Goal: Task Accomplishment & Management: Manage account settings

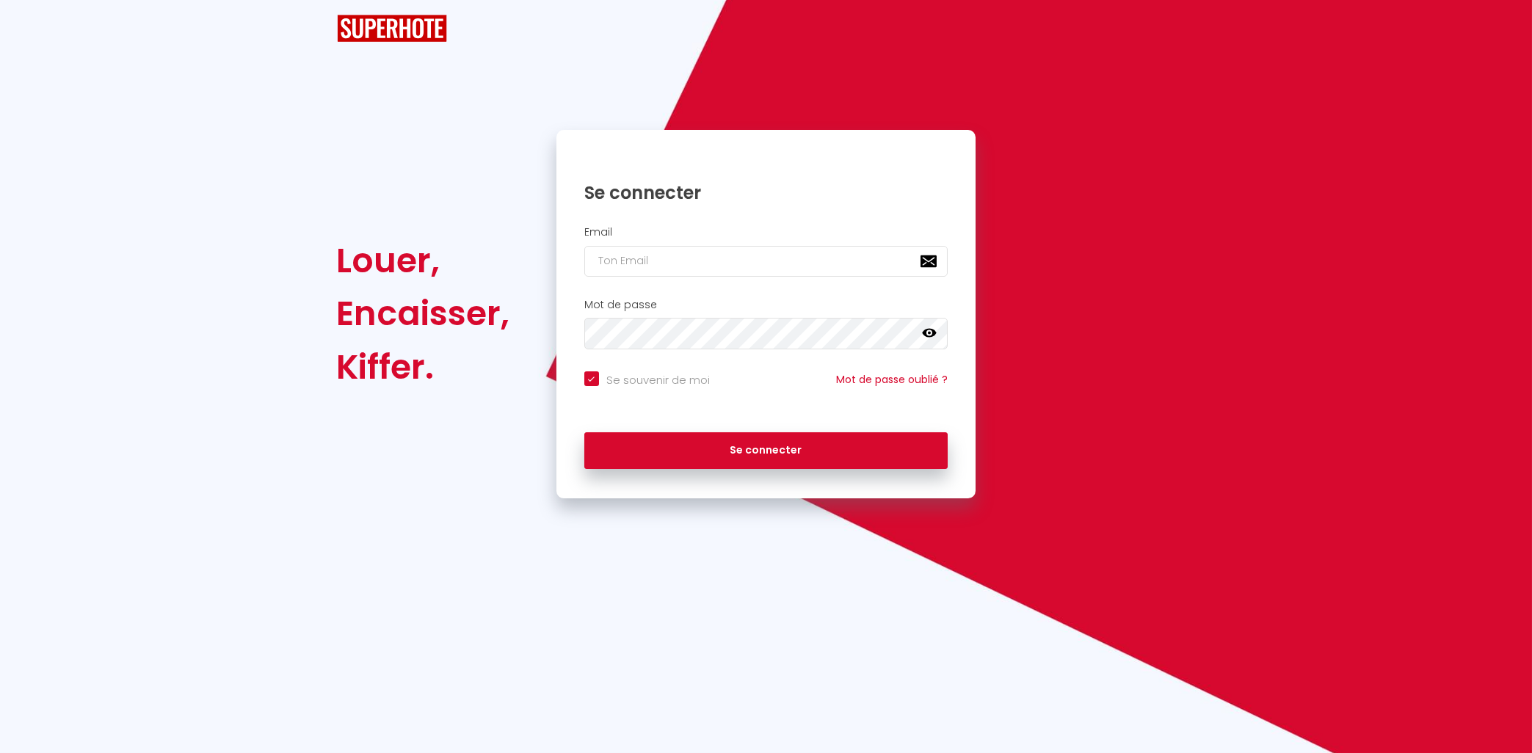
checkbox input "true"
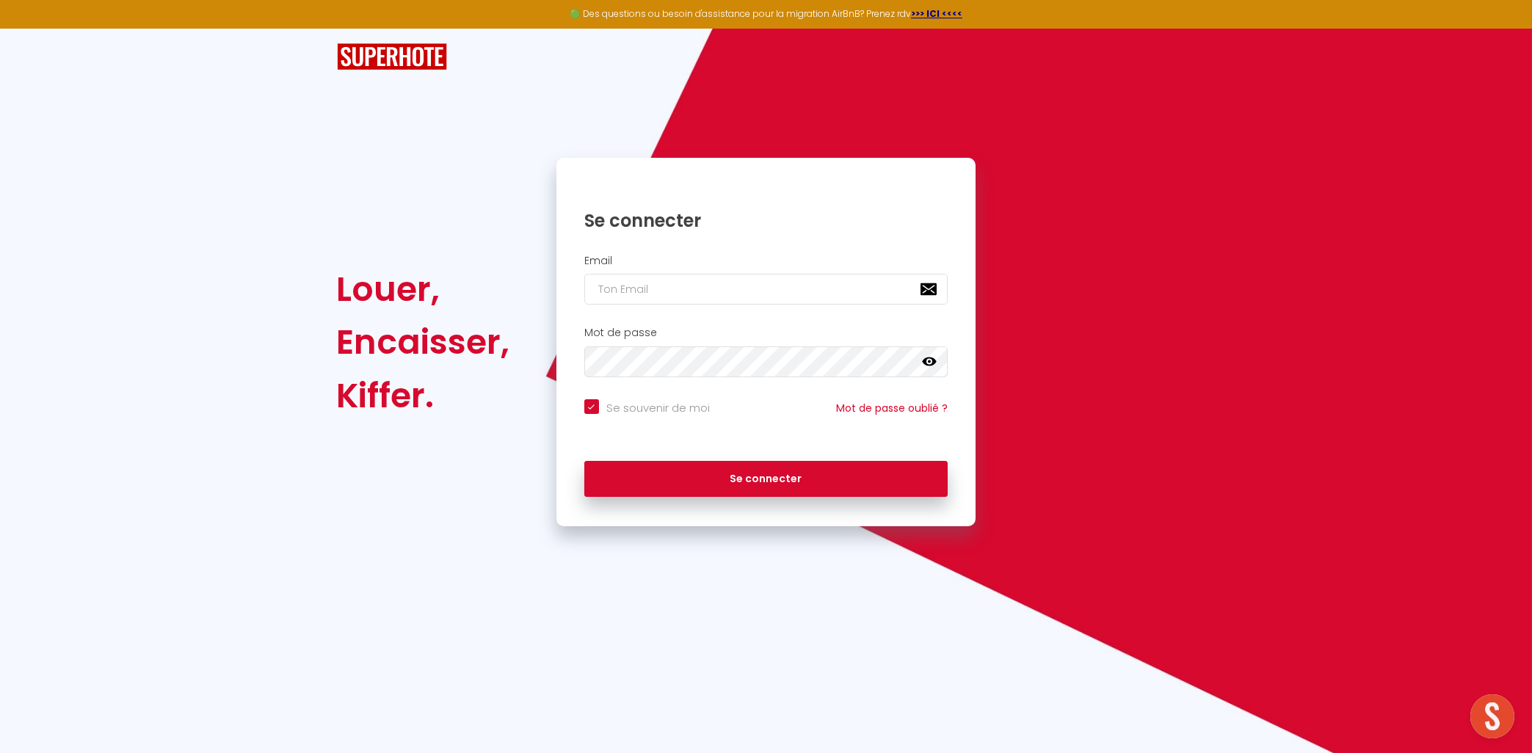
scroll to position [4596, 0]
click at [801, 310] on div "Email" at bounding box center [766, 283] width 420 height 73
click at [801, 284] on input "email" at bounding box center [766, 289] width 364 height 31
type input "[EMAIL_ADDRESS][DOMAIN_NAME]"
checkbox input "true"
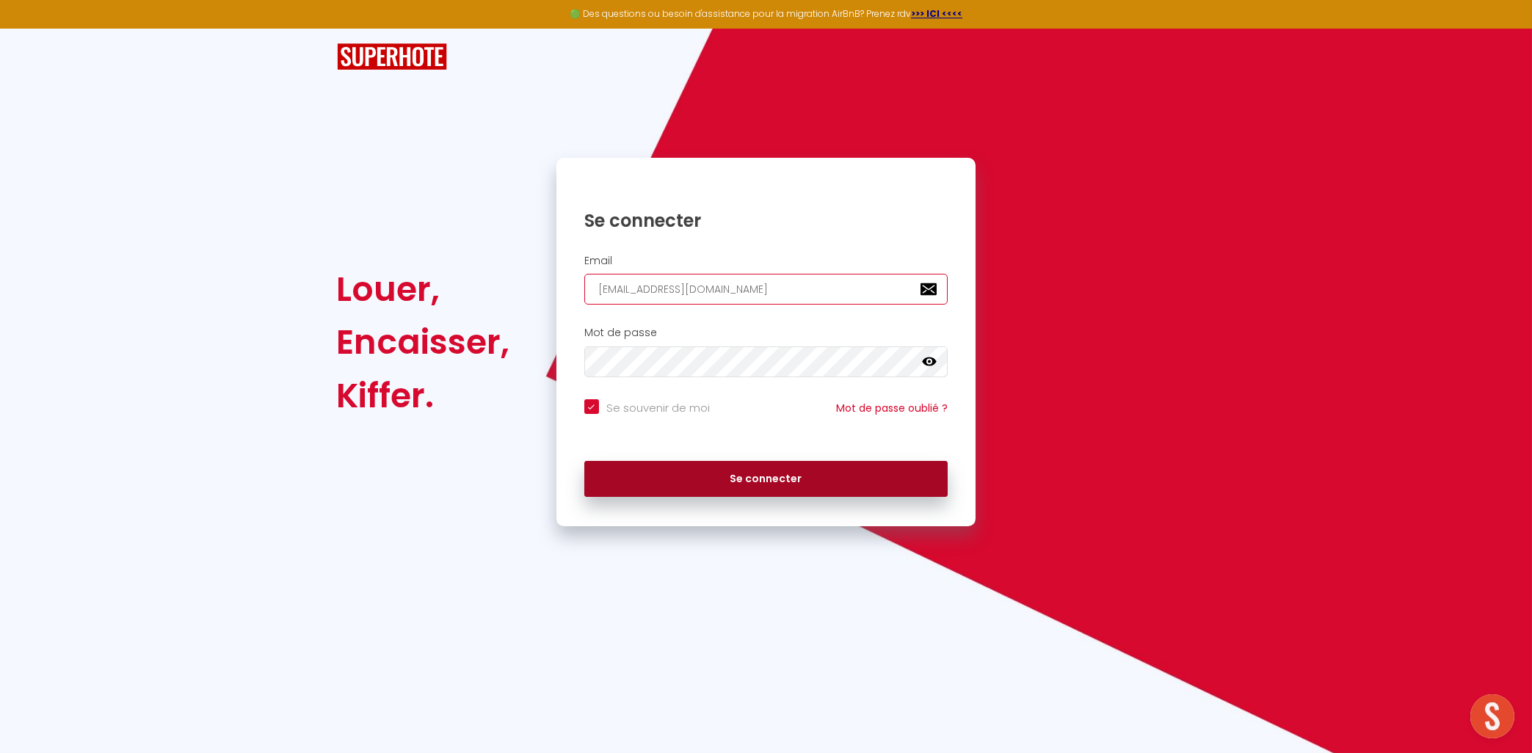
type input "[EMAIL_ADDRESS][DOMAIN_NAME]"
click at [752, 481] on button "Se connecter" at bounding box center [766, 479] width 364 height 37
checkbox input "true"
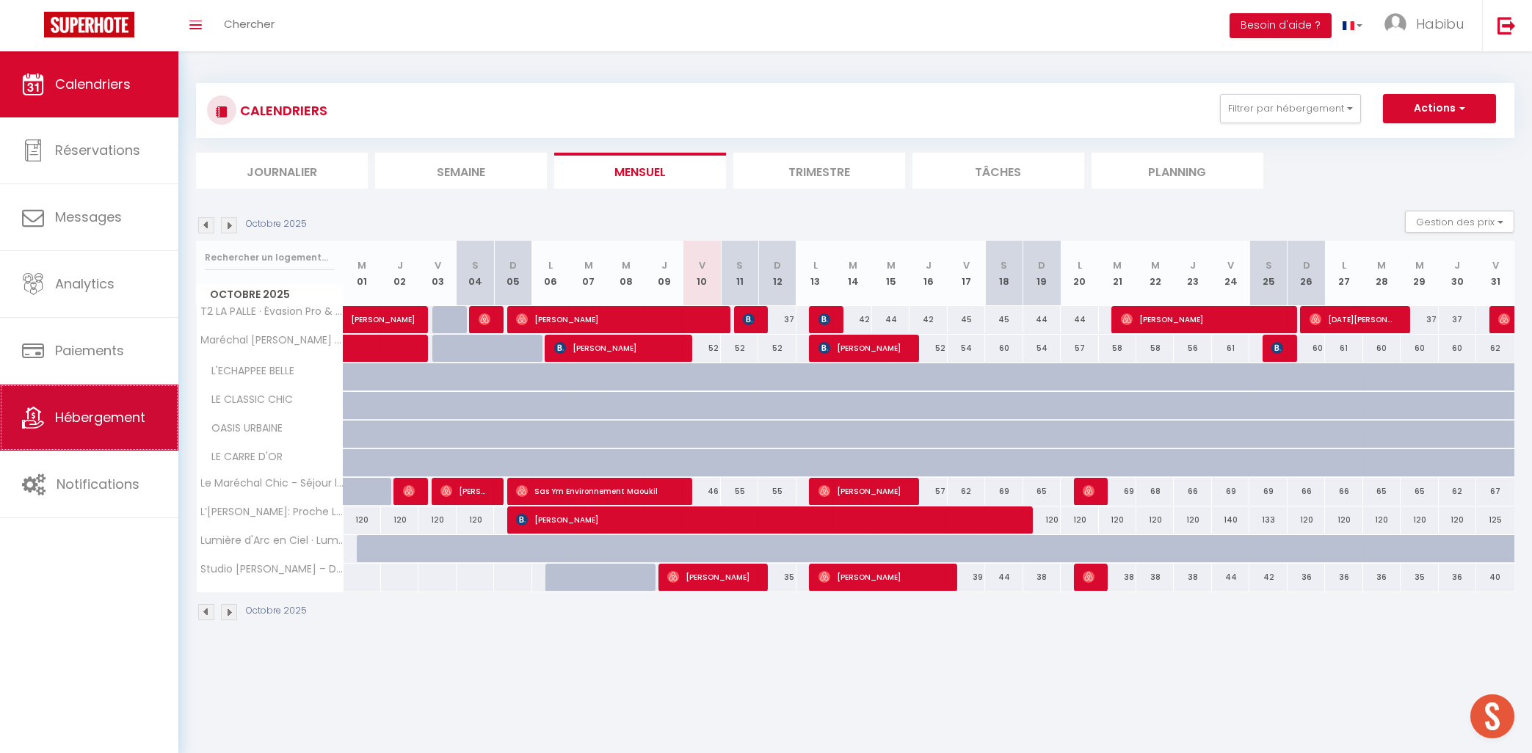
click at [72, 443] on link "Hébergement" at bounding box center [89, 418] width 178 height 66
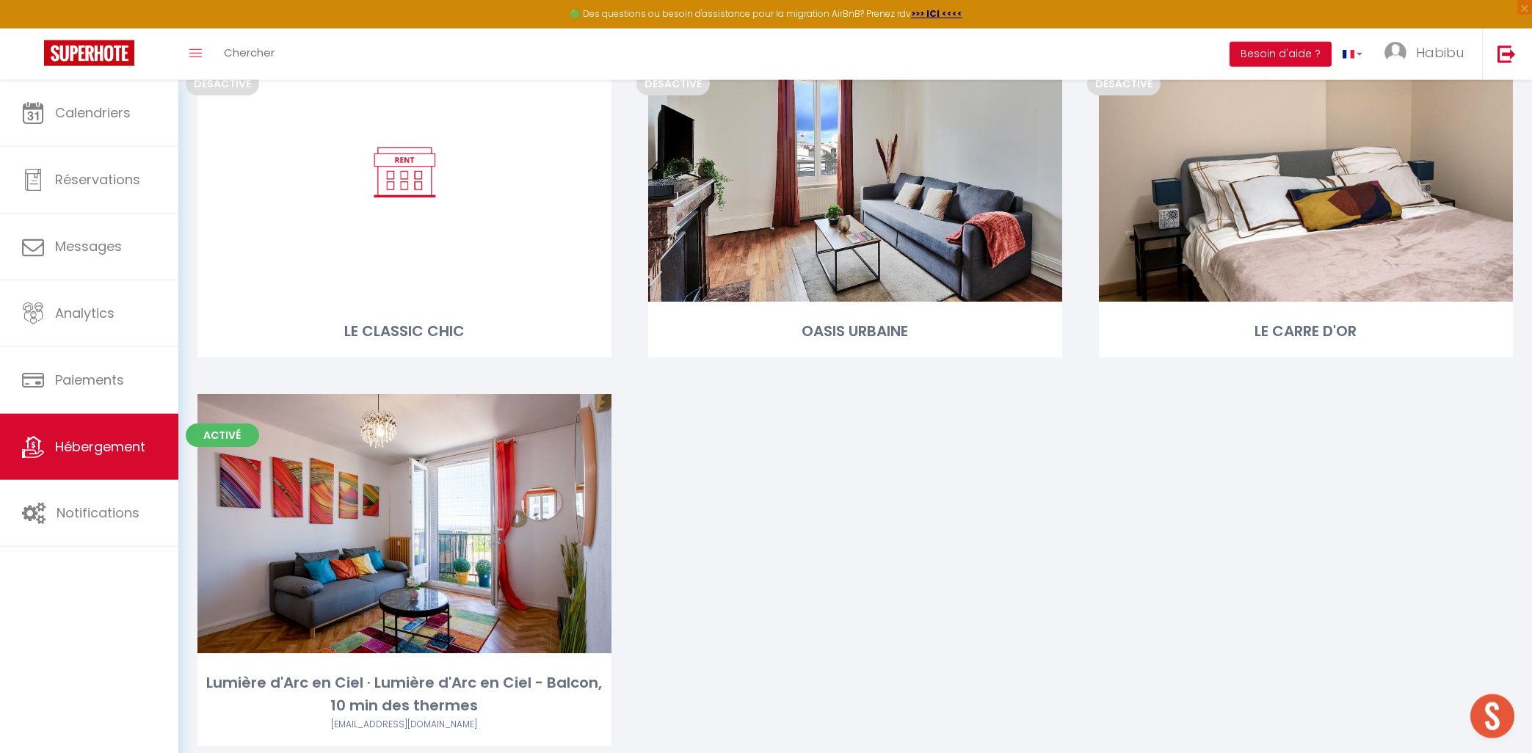
scroll to position [948, 0]
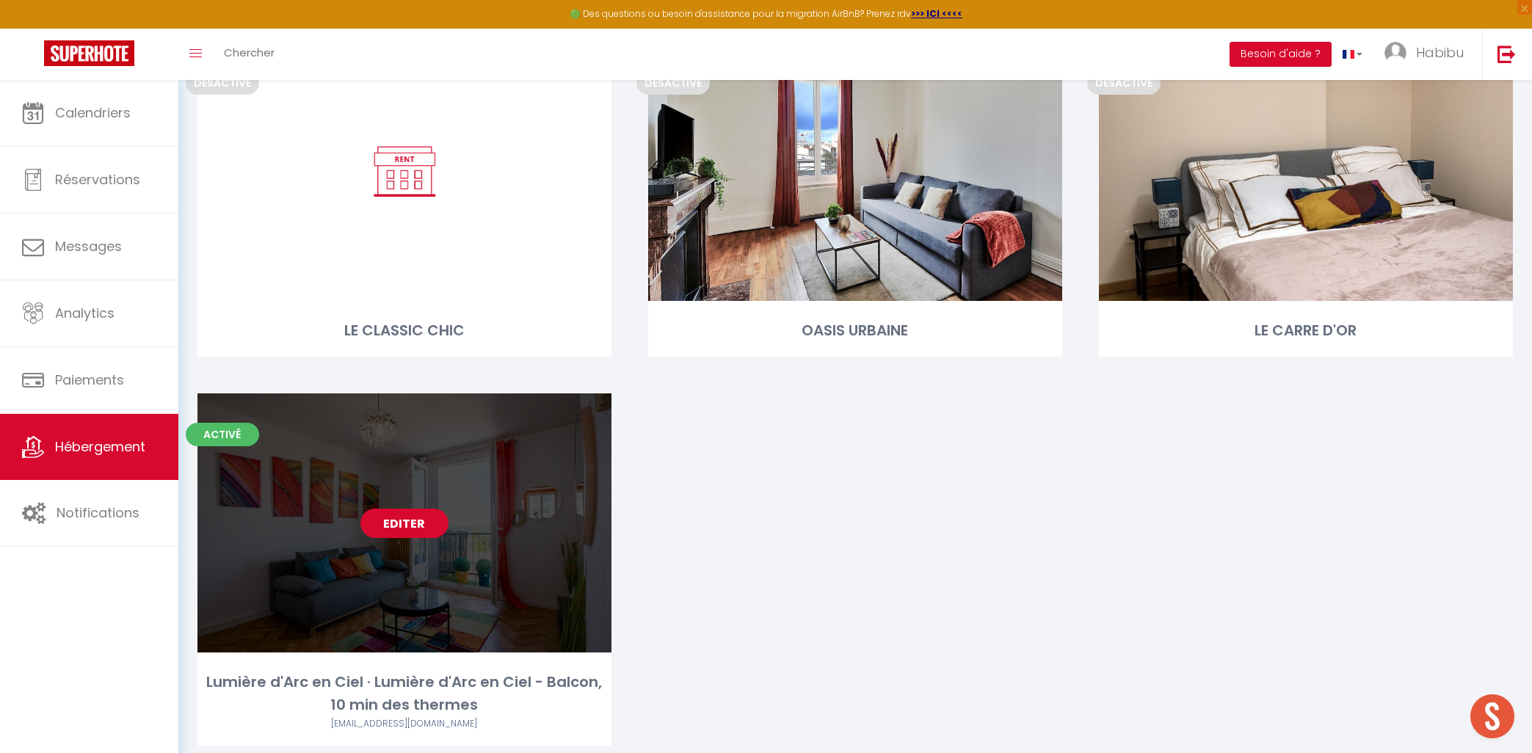
click at [406, 509] on link "Editer" at bounding box center [404, 523] width 88 height 29
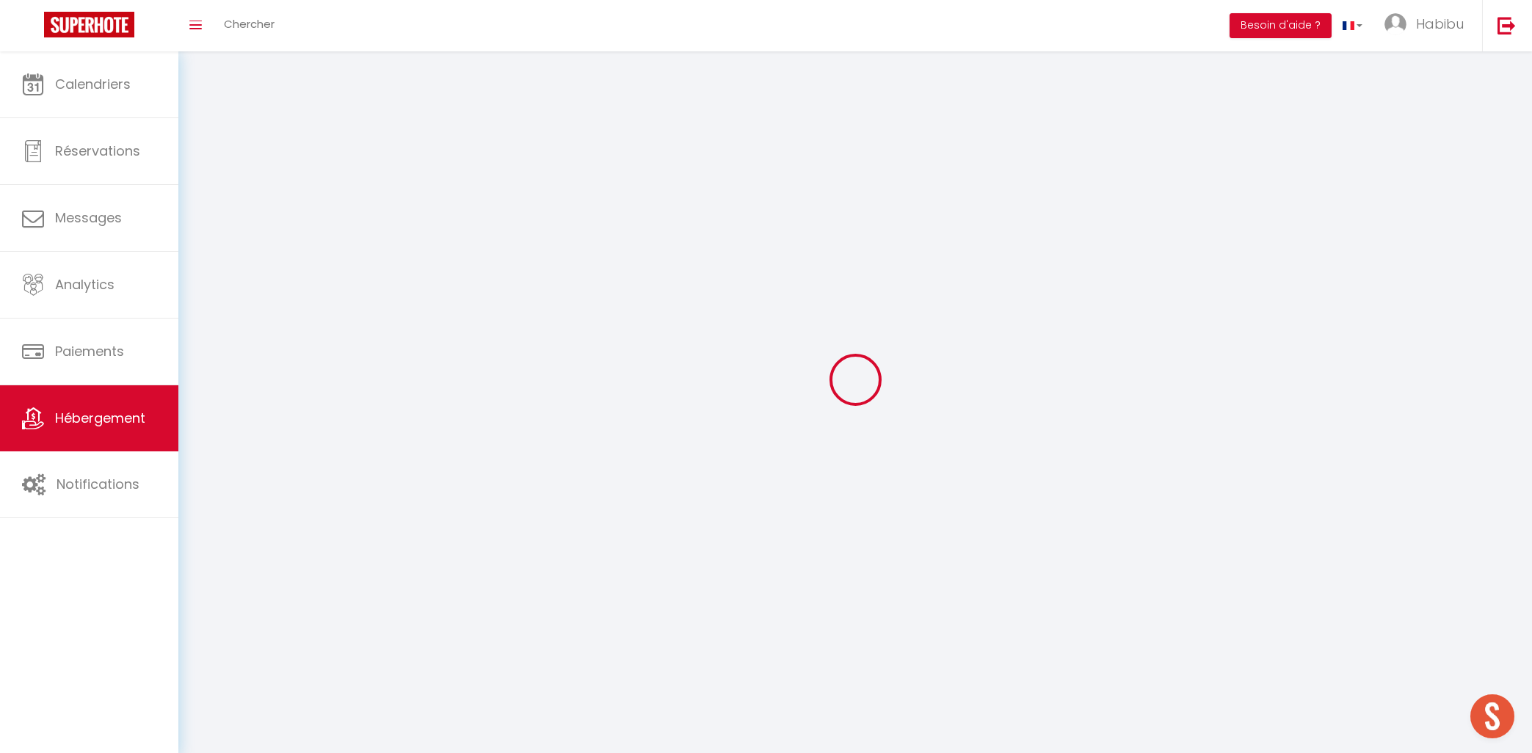
select select "1"
select select
select select "28"
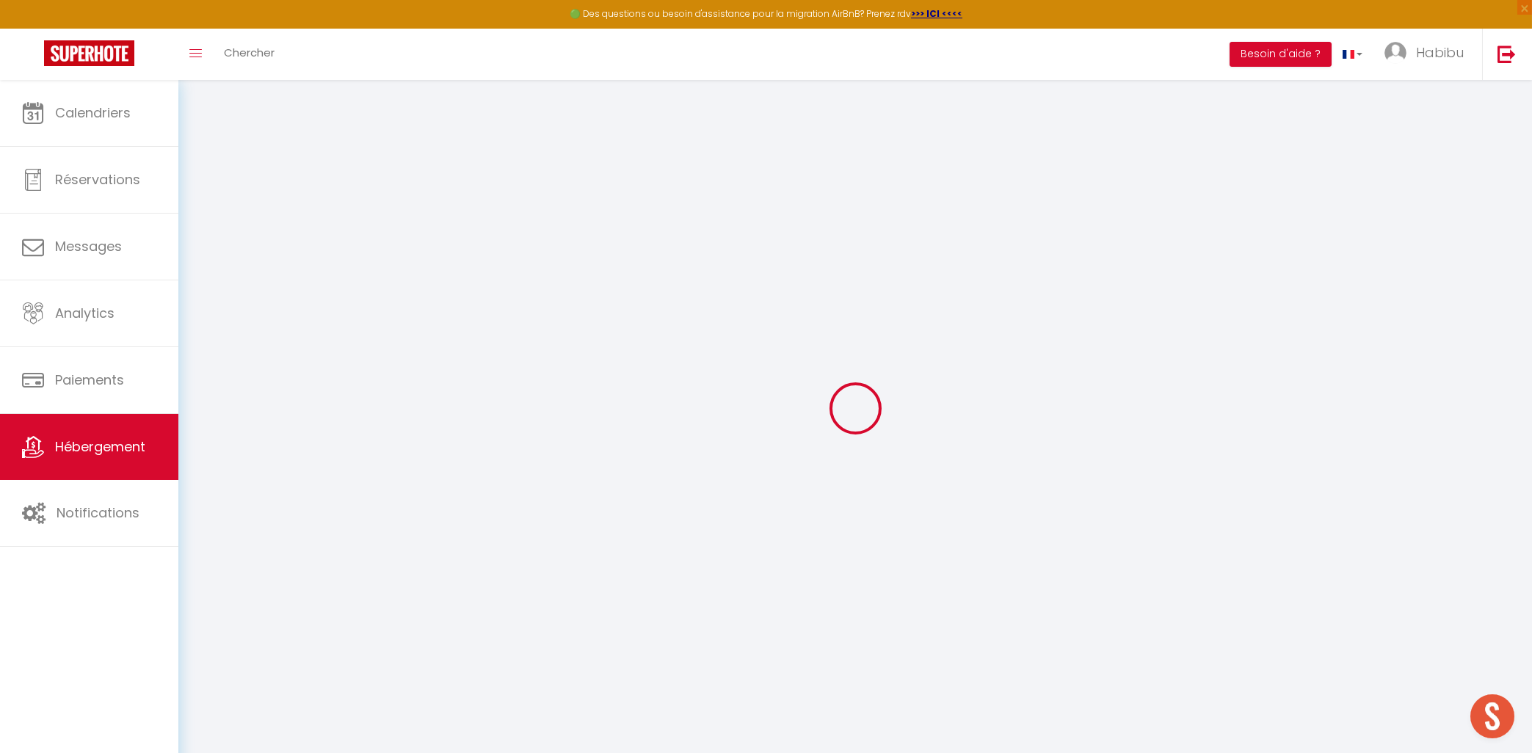
select select
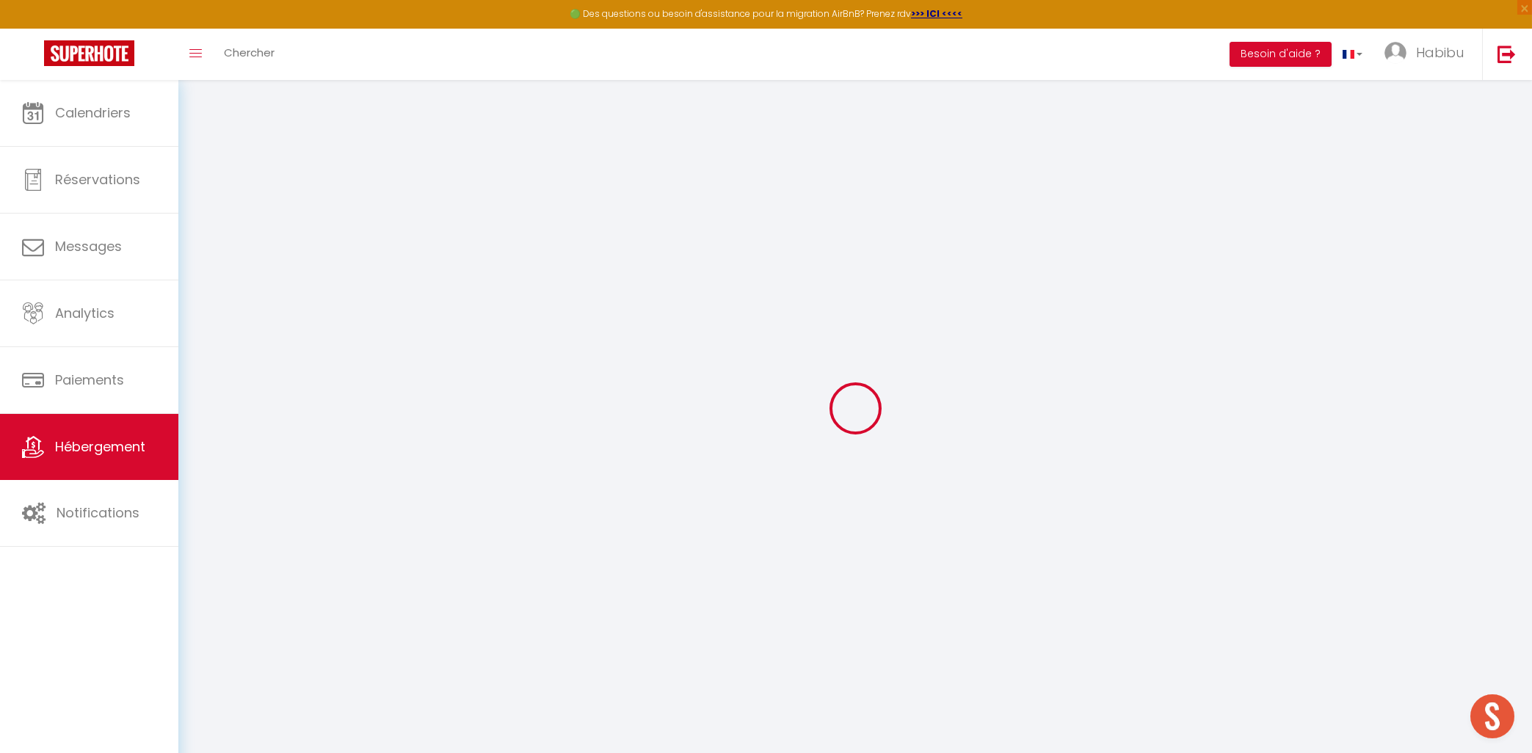
select select
checkbox input "false"
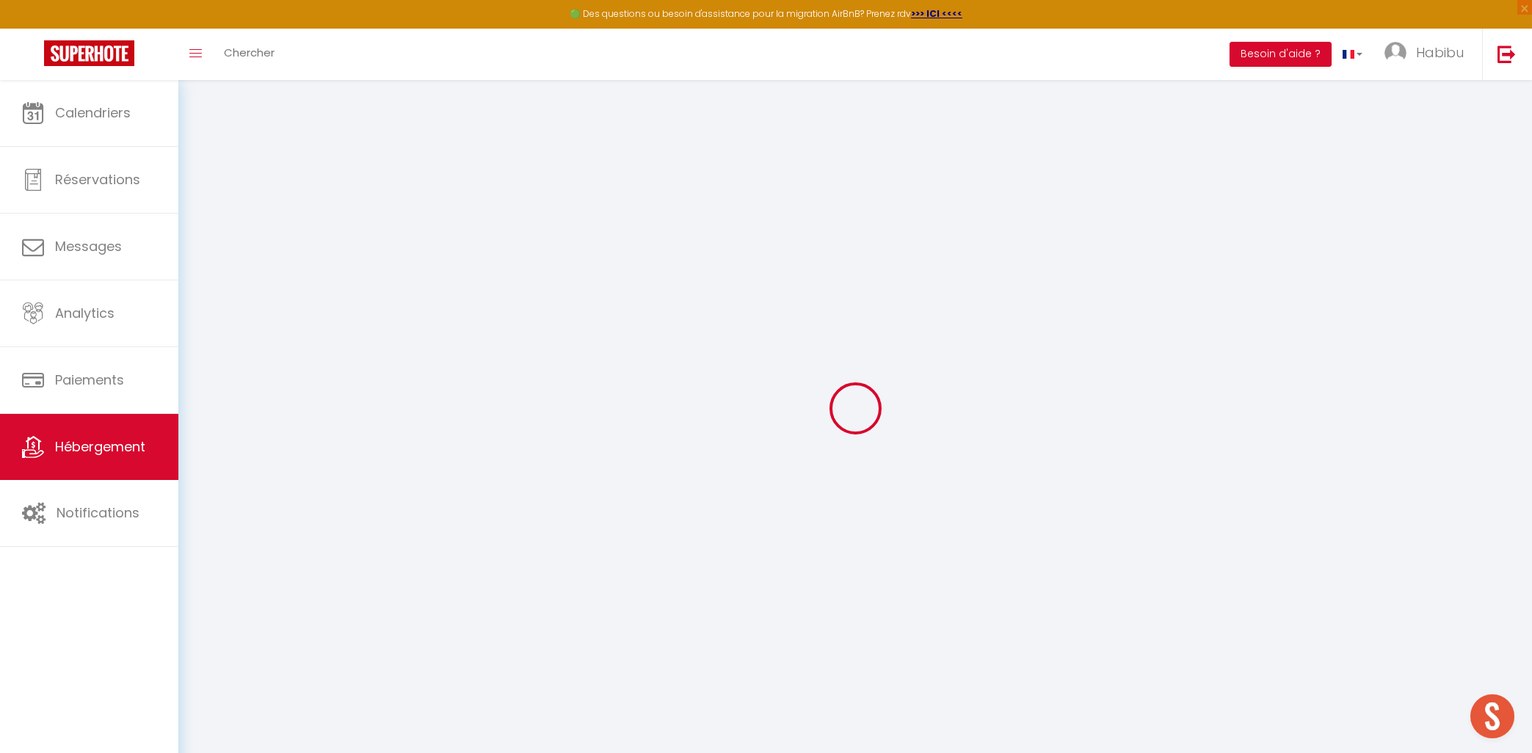
select select
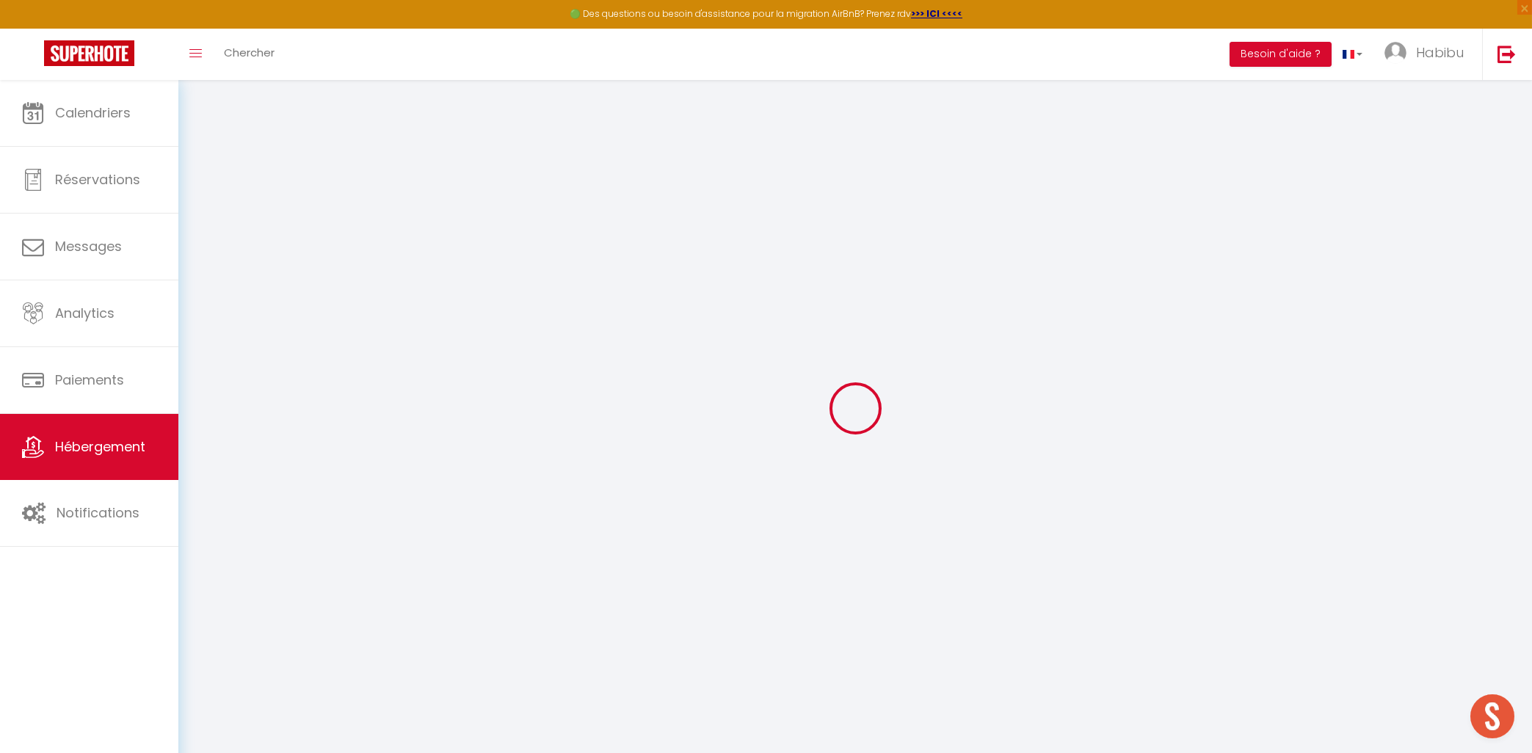
select select
checkbox input "false"
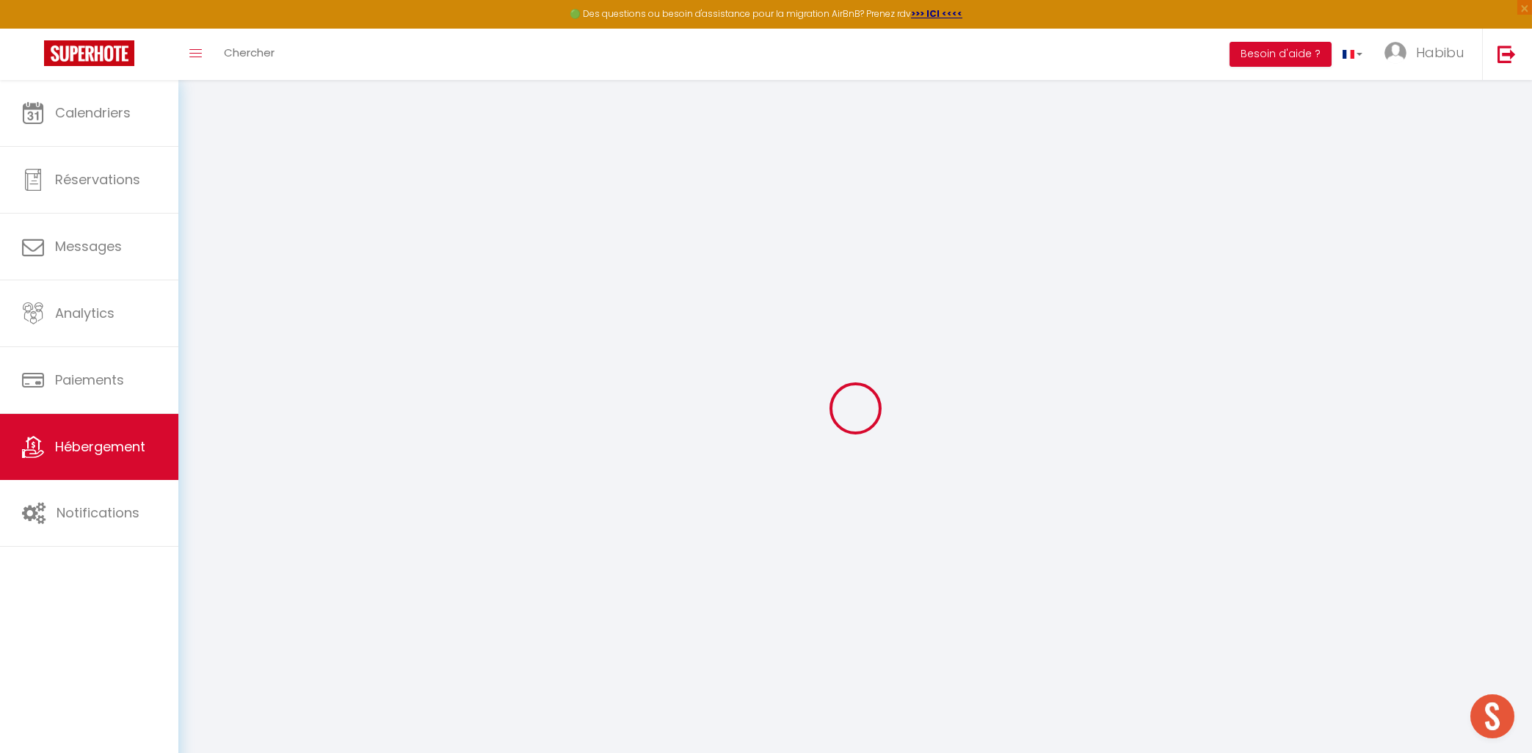
checkbox input "false"
select select
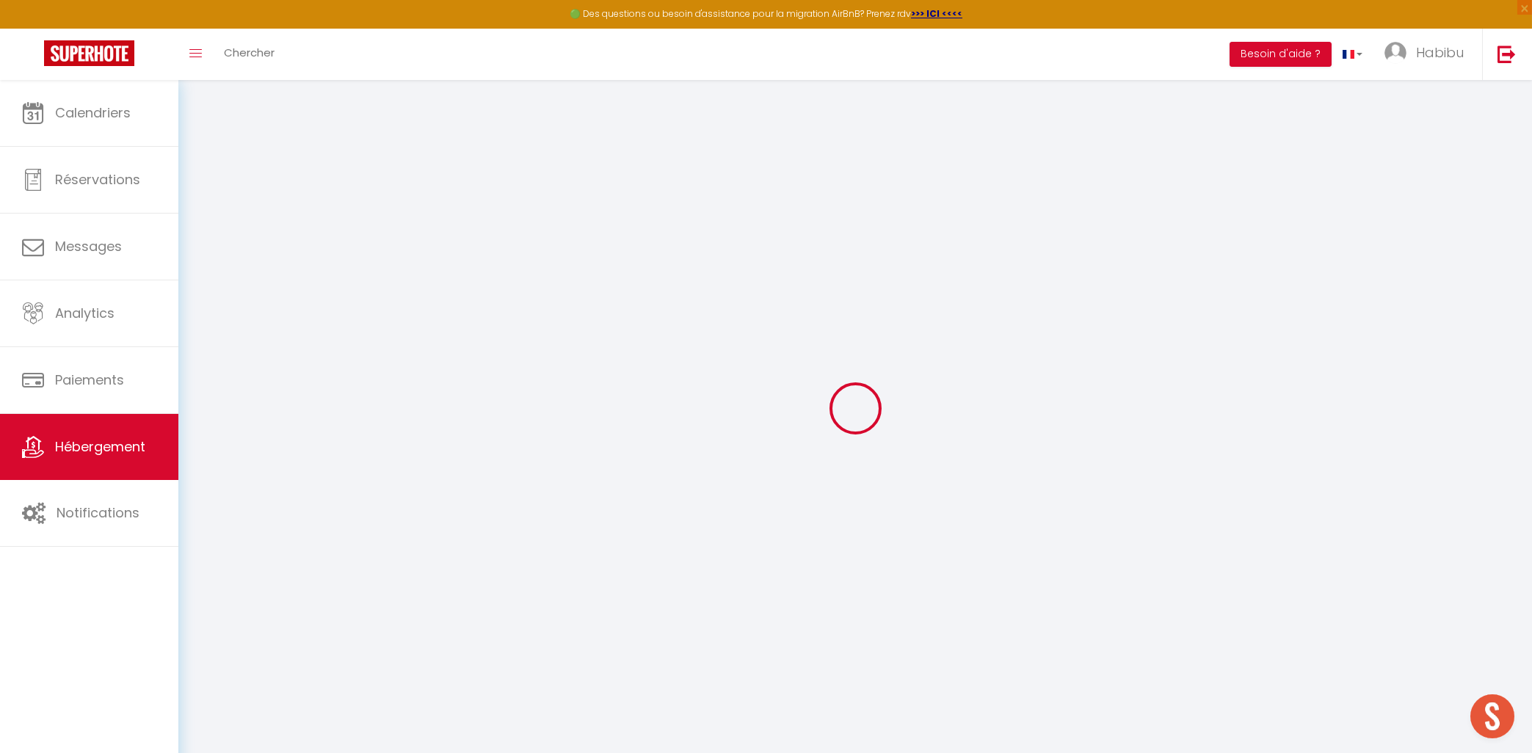
select select
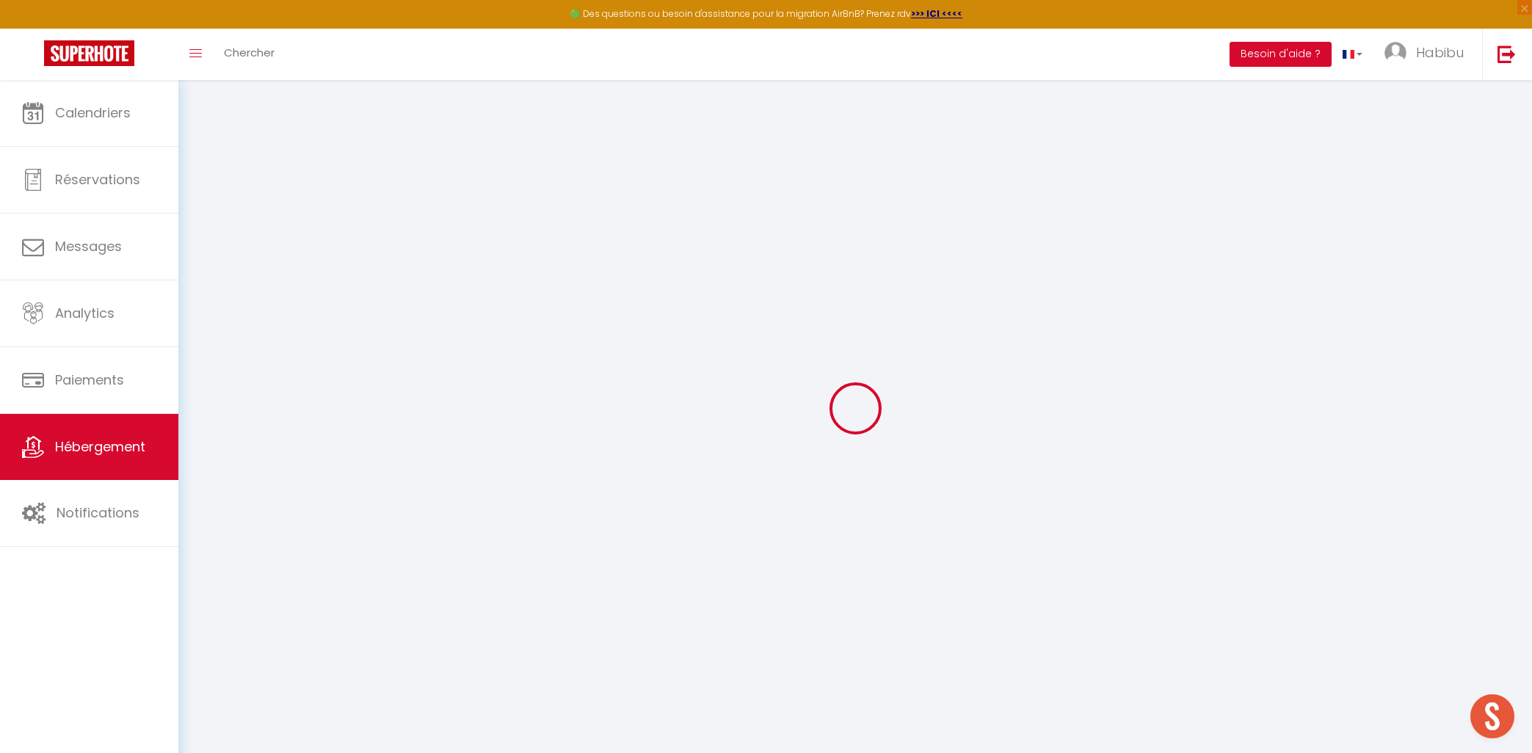
checkbox input "false"
select select
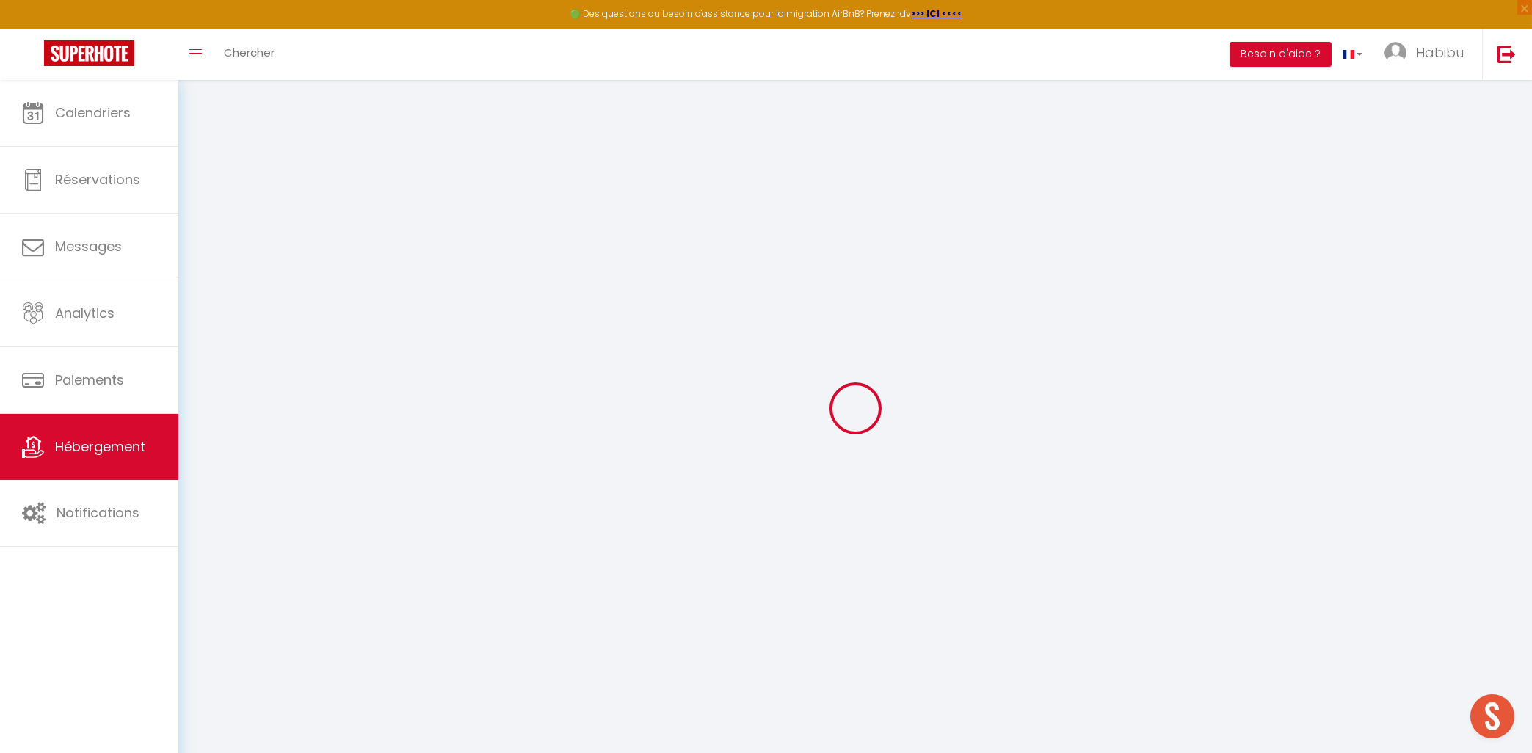
select select
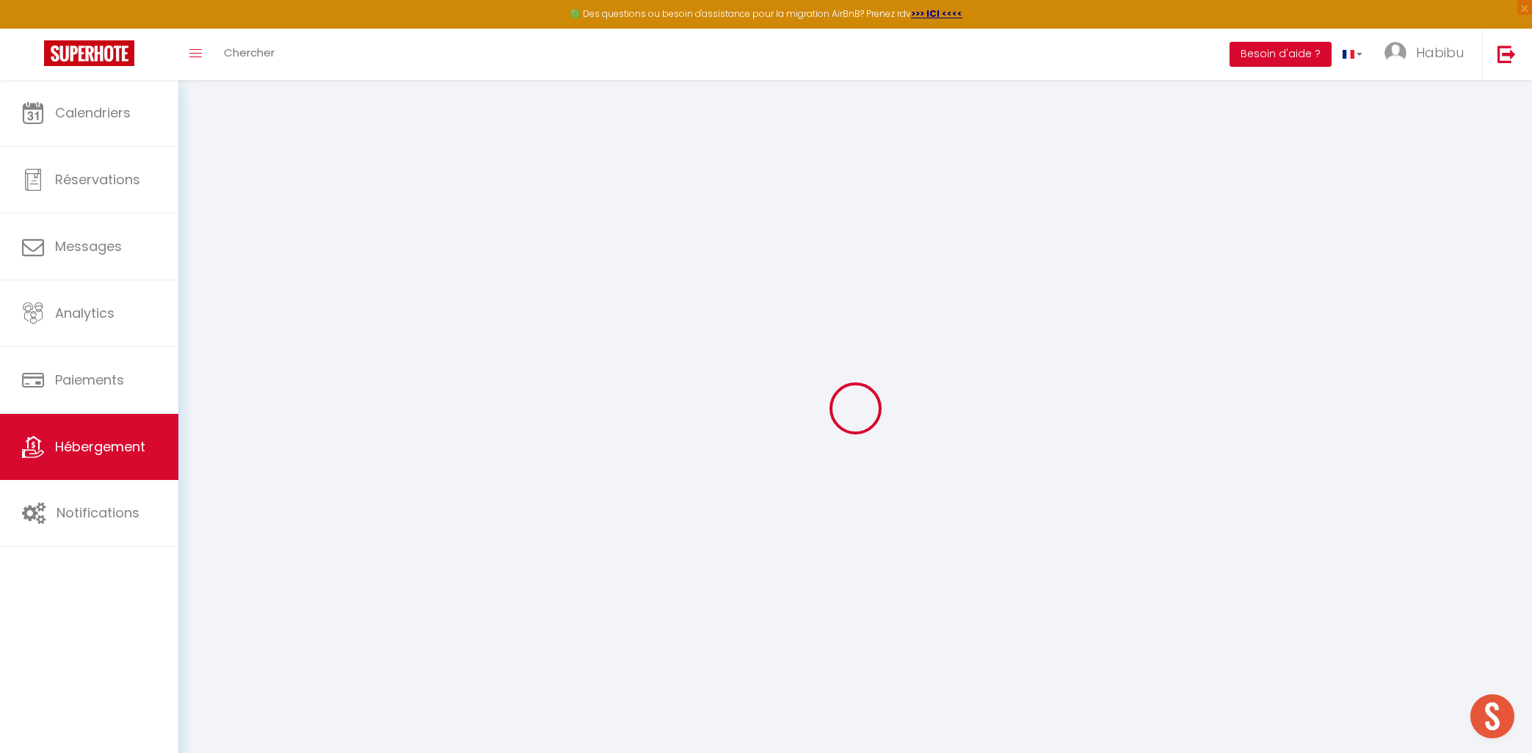
select select
checkbox input "false"
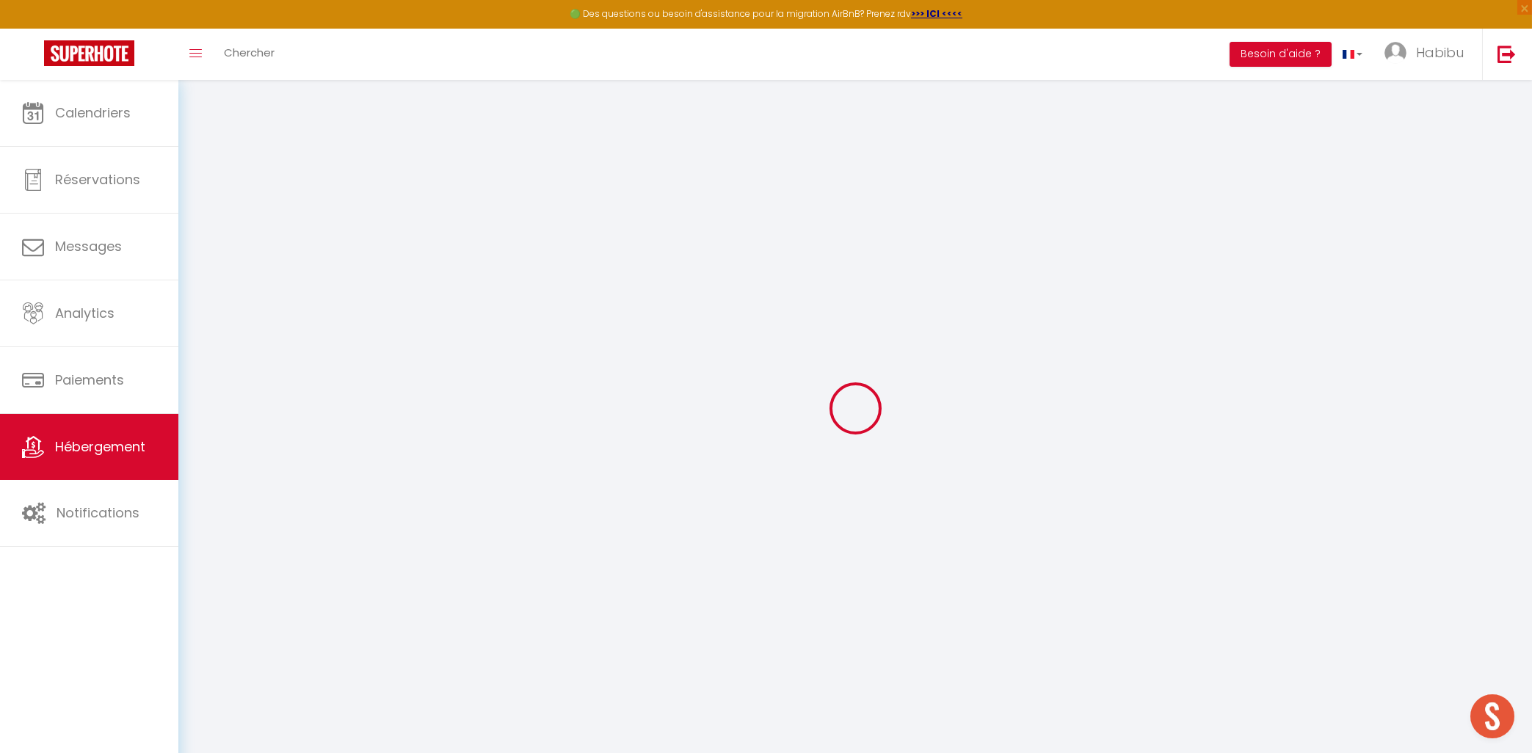
checkbox input "false"
select select
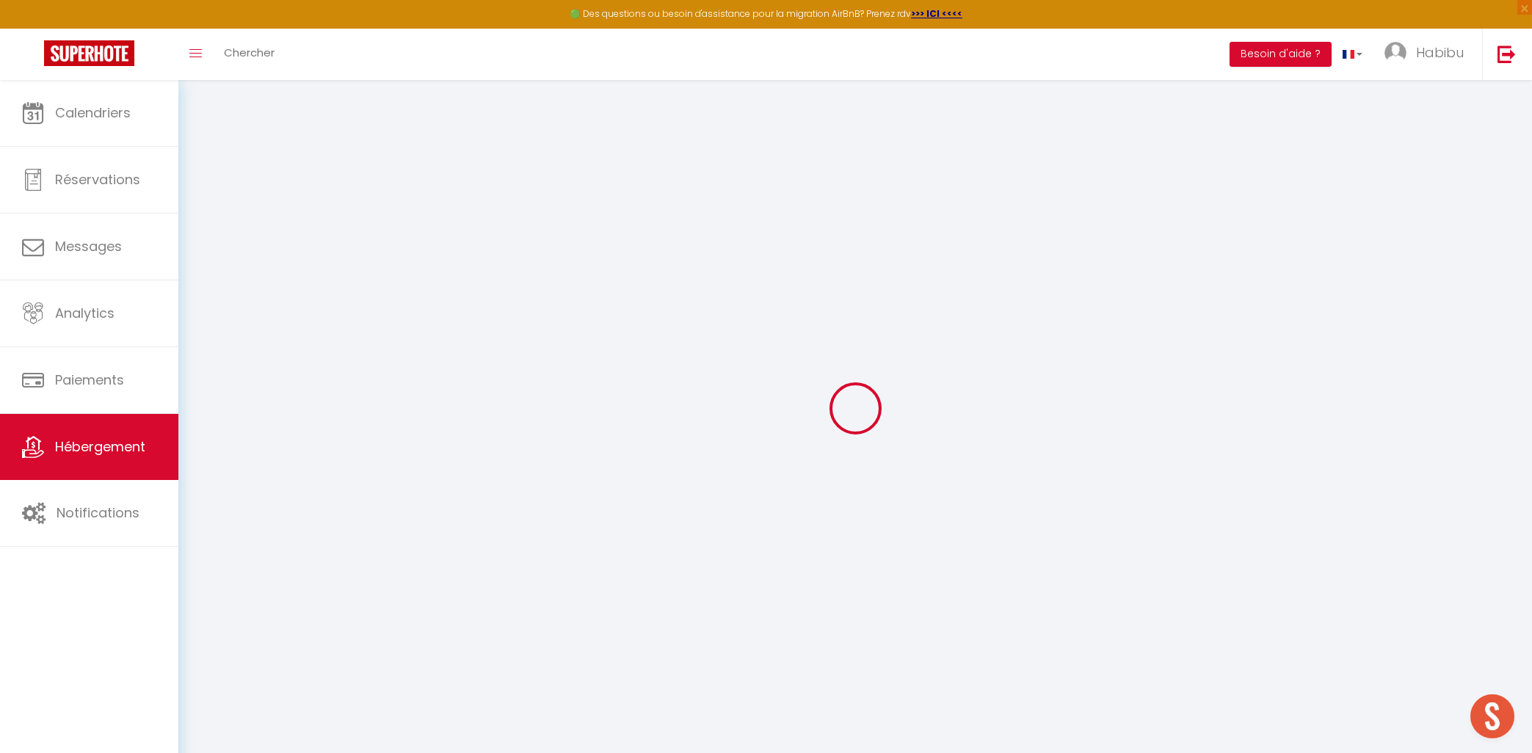
select select
checkbox input "false"
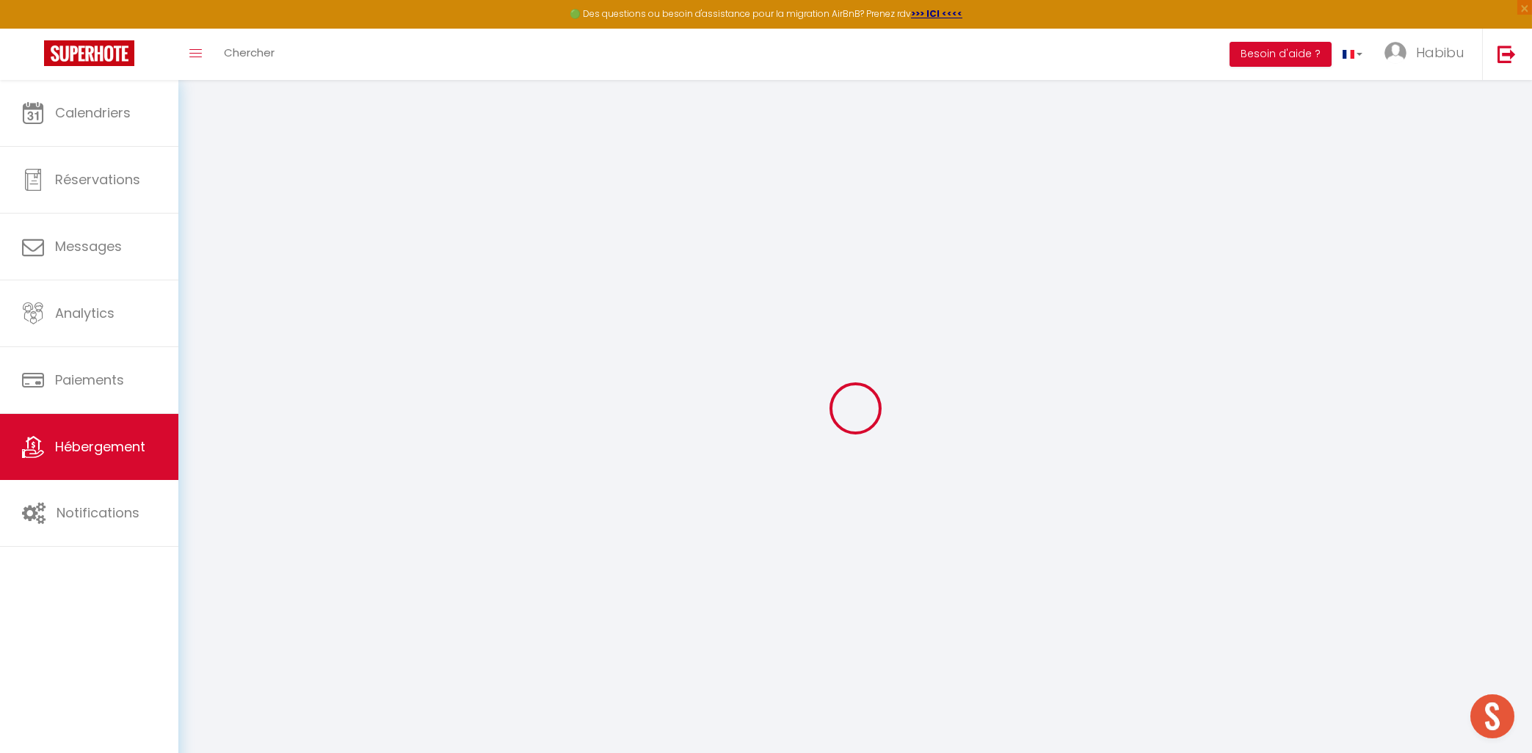
checkbox input "false"
select select
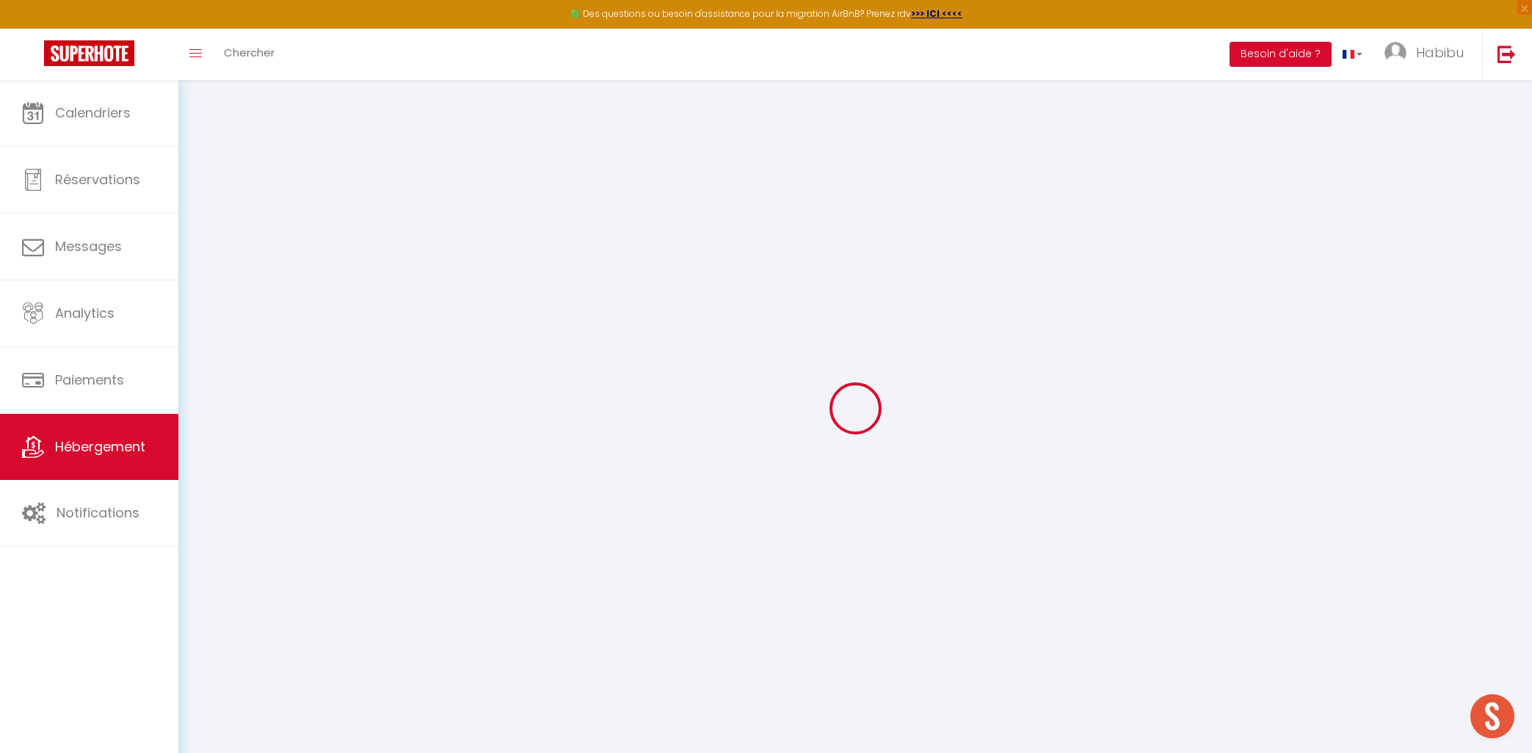
type input "Lumière d'Arc en Ciel · Lumière d'Arc en Ciel - Balcon, 10 min des thermes"
type input "Habibu"
select select "7"
select select "2"
type input "55"
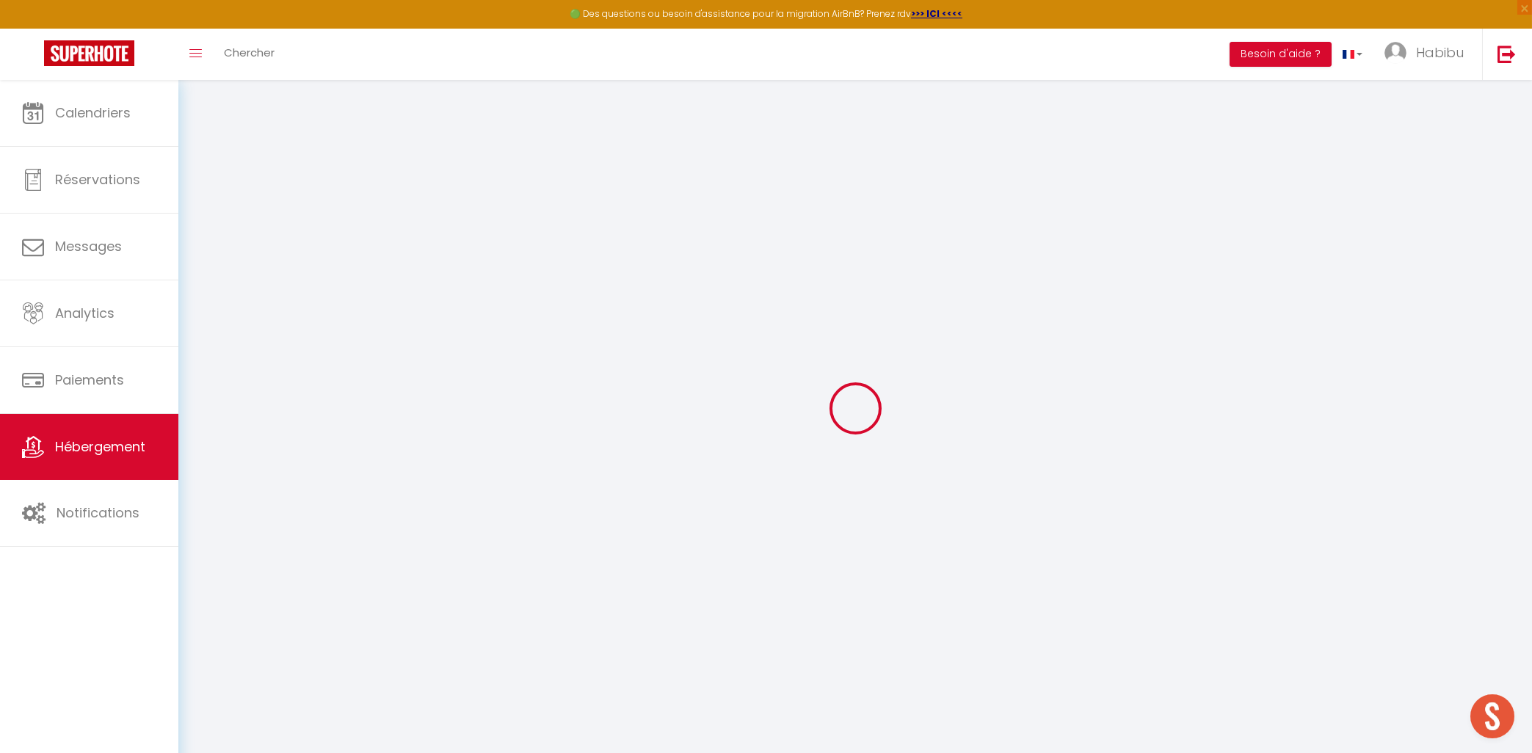
type input "60"
type input "280"
select select
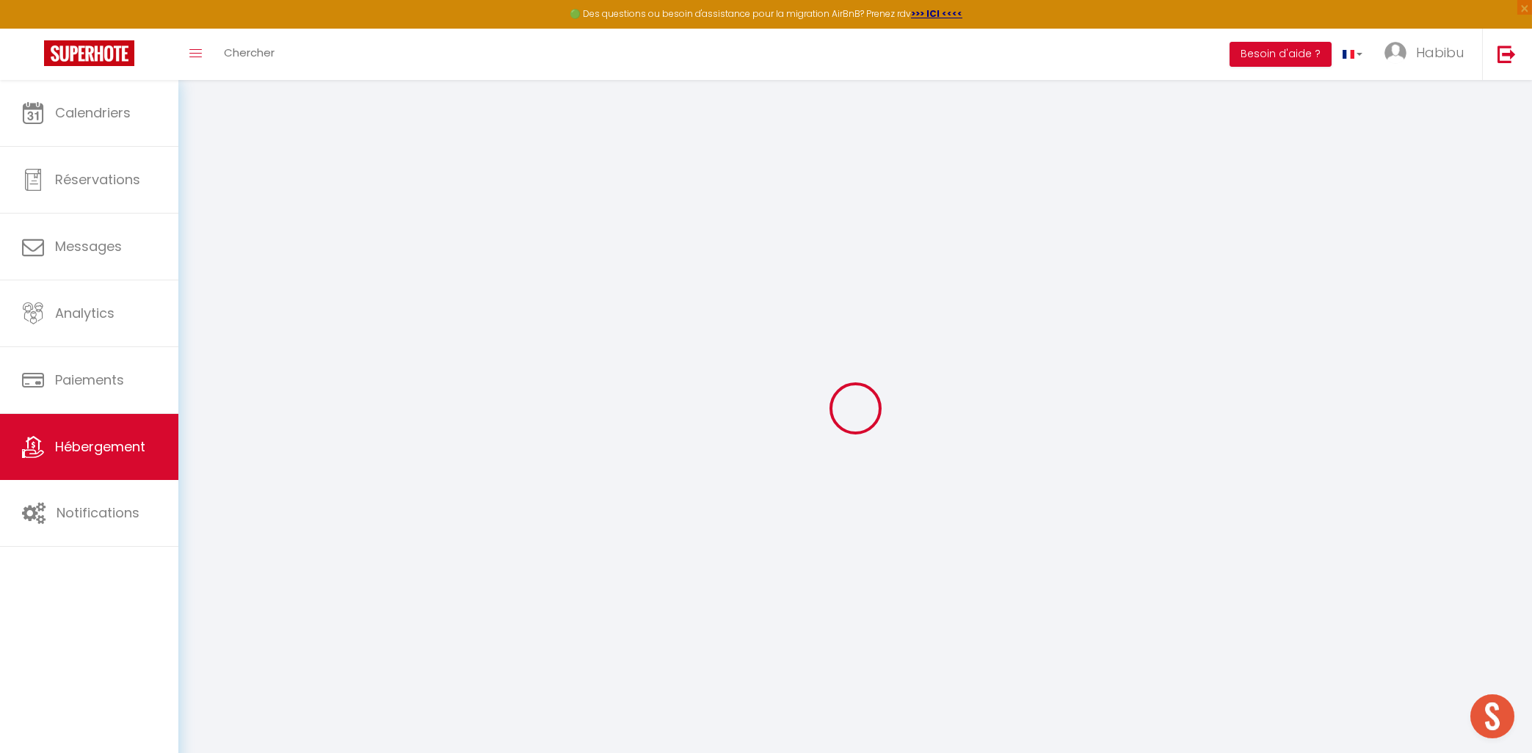
select select
type input "[STREET_ADDRESS] mai 1945"
type input "03100"
type input "Montluçon"
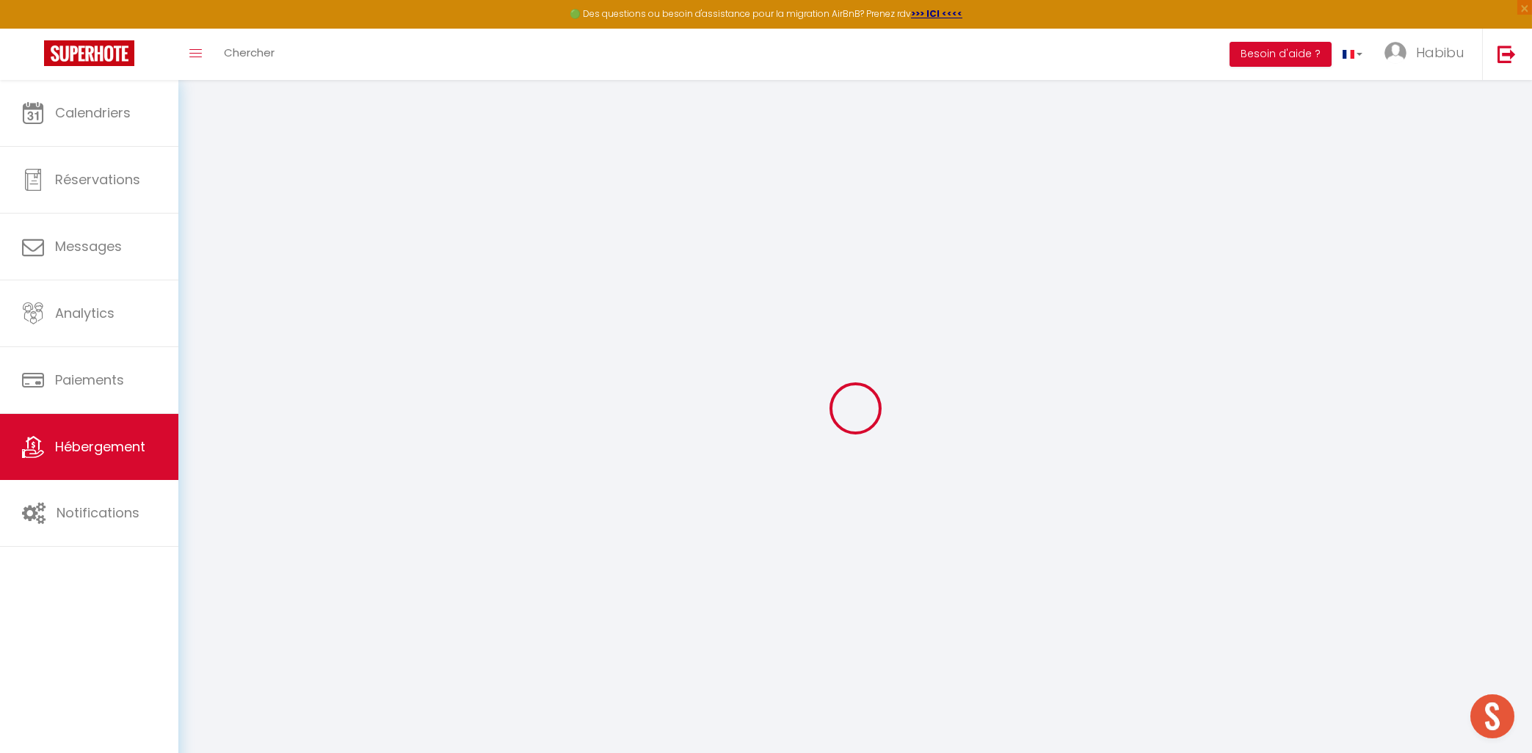
type input "[EMAIL_ADDRESS][DOMAIN_NAME]"
select select "14671"
checkbox input "false"
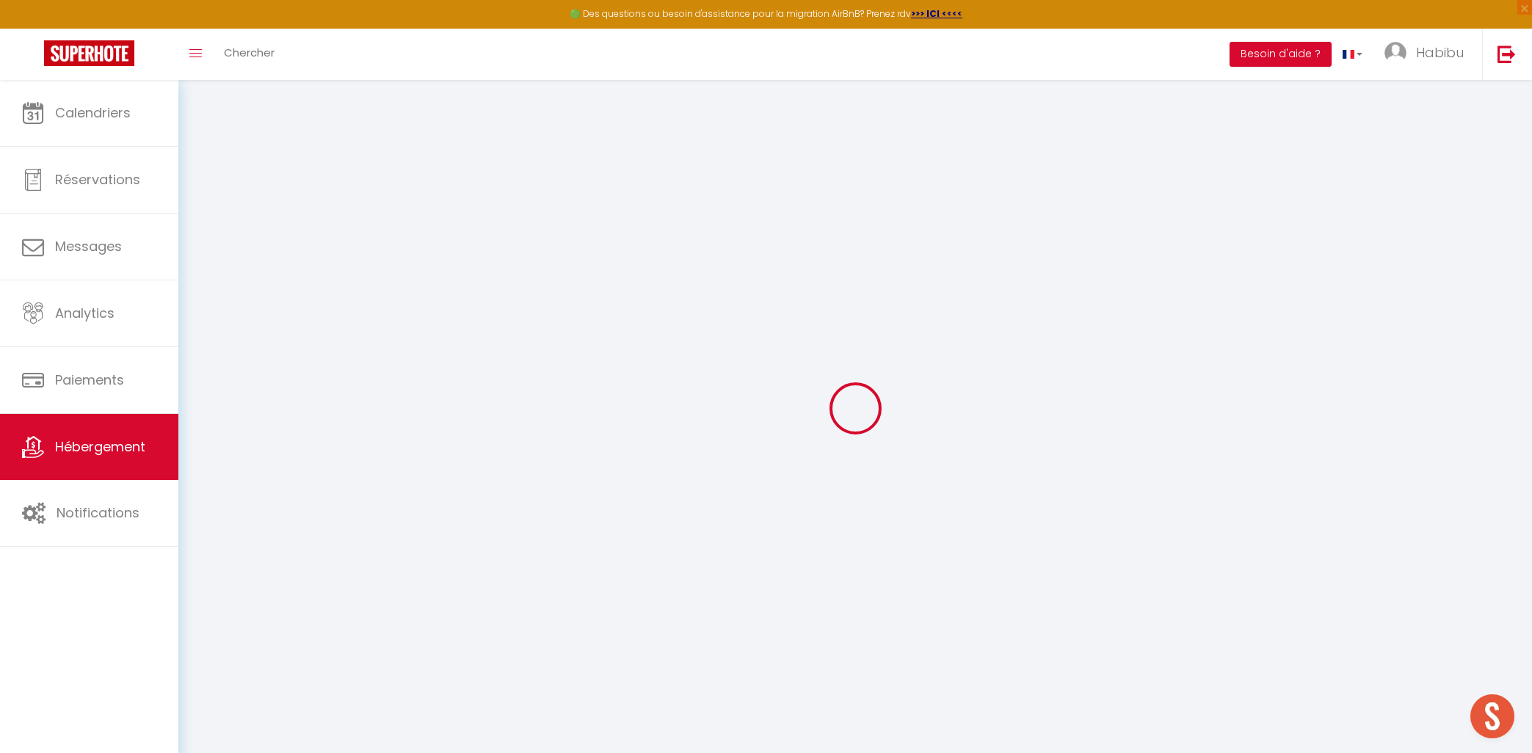
checkbox input "false"
type input "0"
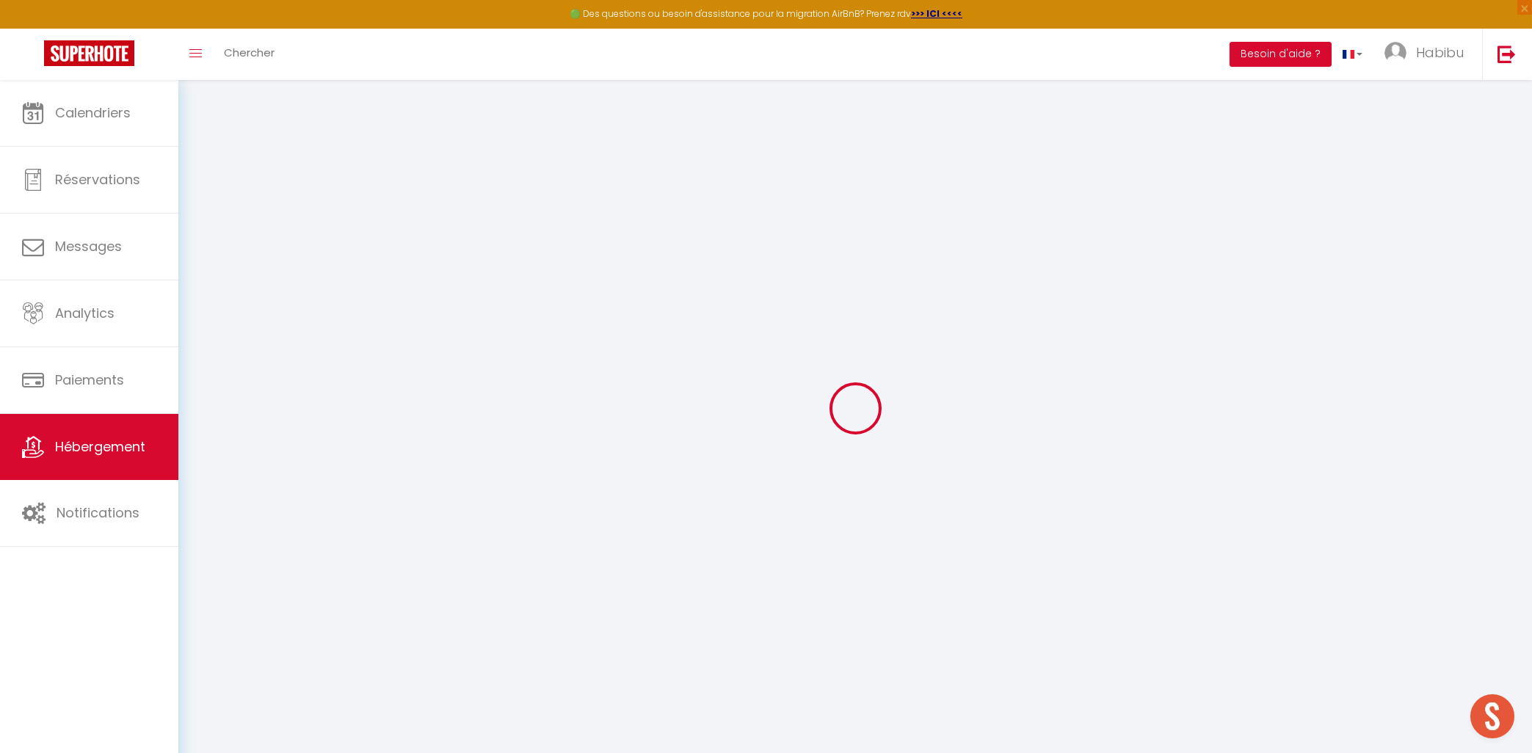
select select "16:00"
select select
select select "10:00"
select select "30"
select select "120"
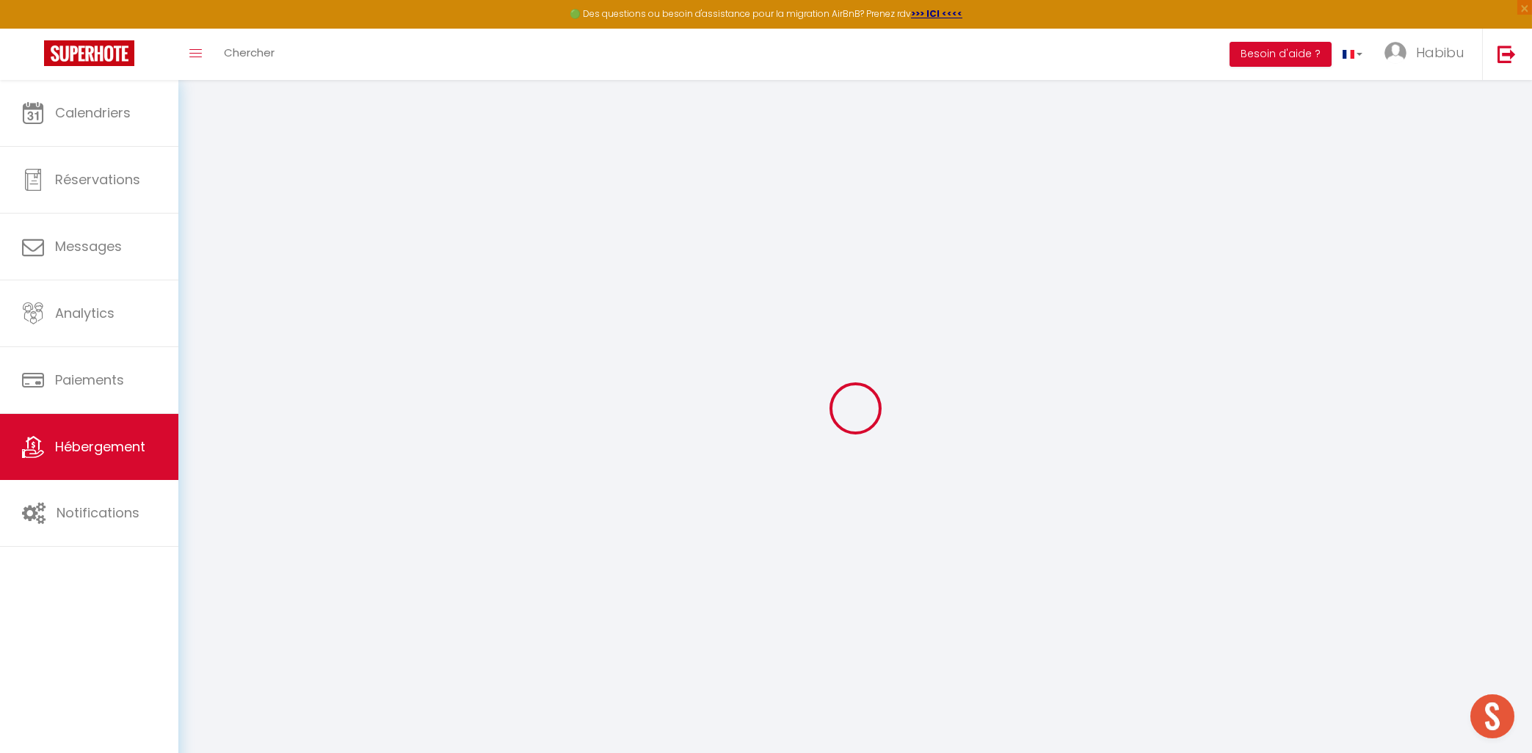
select select
checkbox input "false"
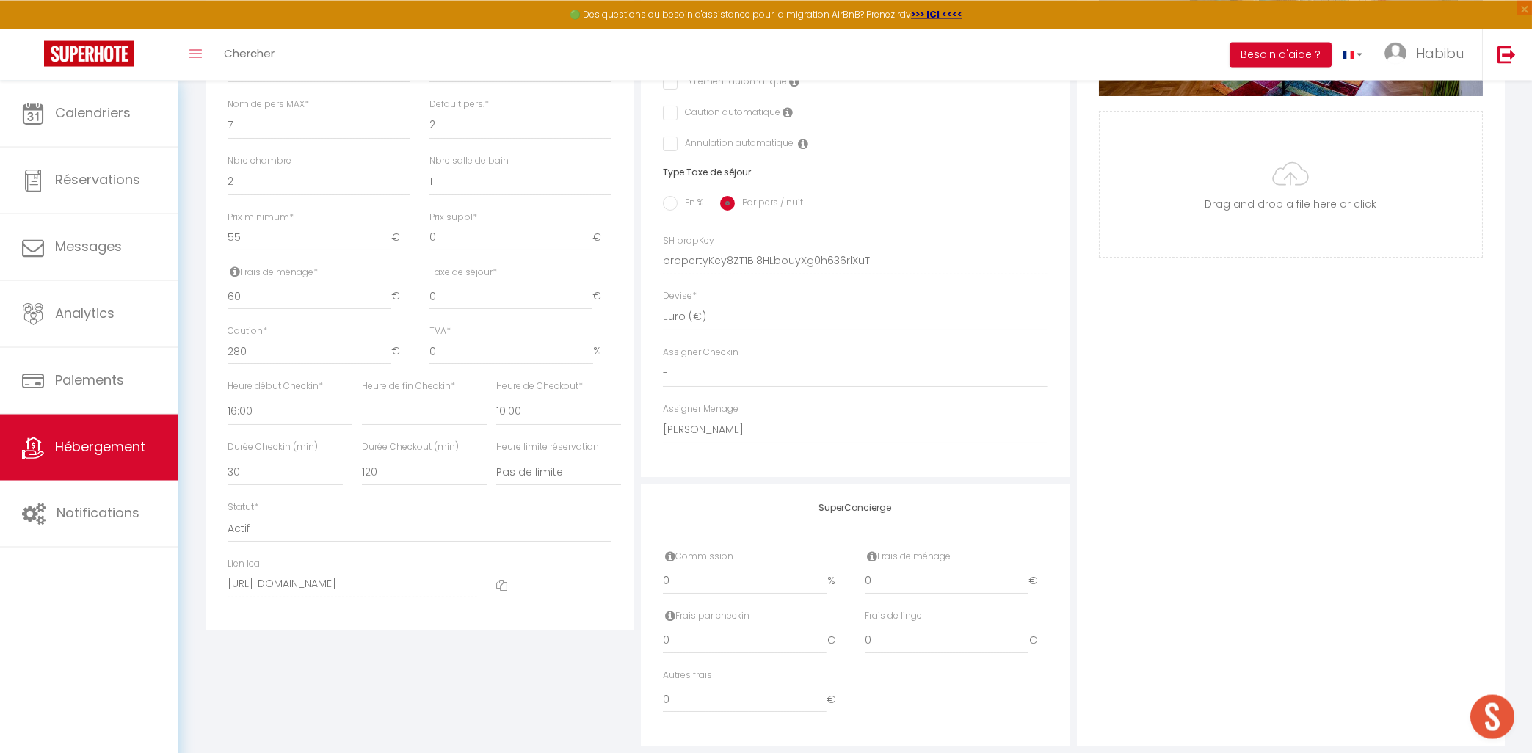
scroll to position [539, 0]
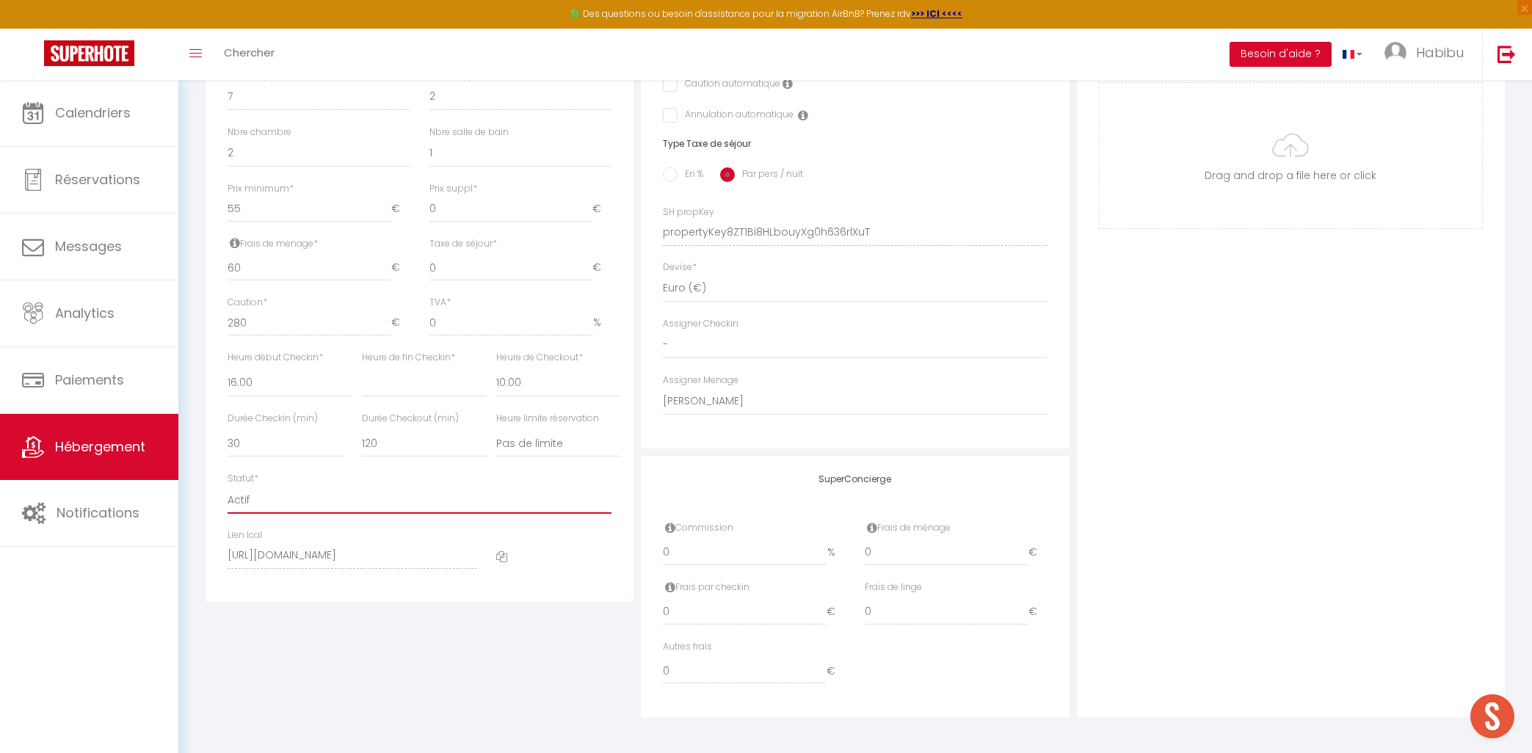
click at [228, 486] on select "Actif Pas actif" at bounding box center [420, 500] width 384 height 28
select select "0"
click option "Pas actif" at bounding box center [0, 0] width 0 height 0
select select
checkbox input "false"
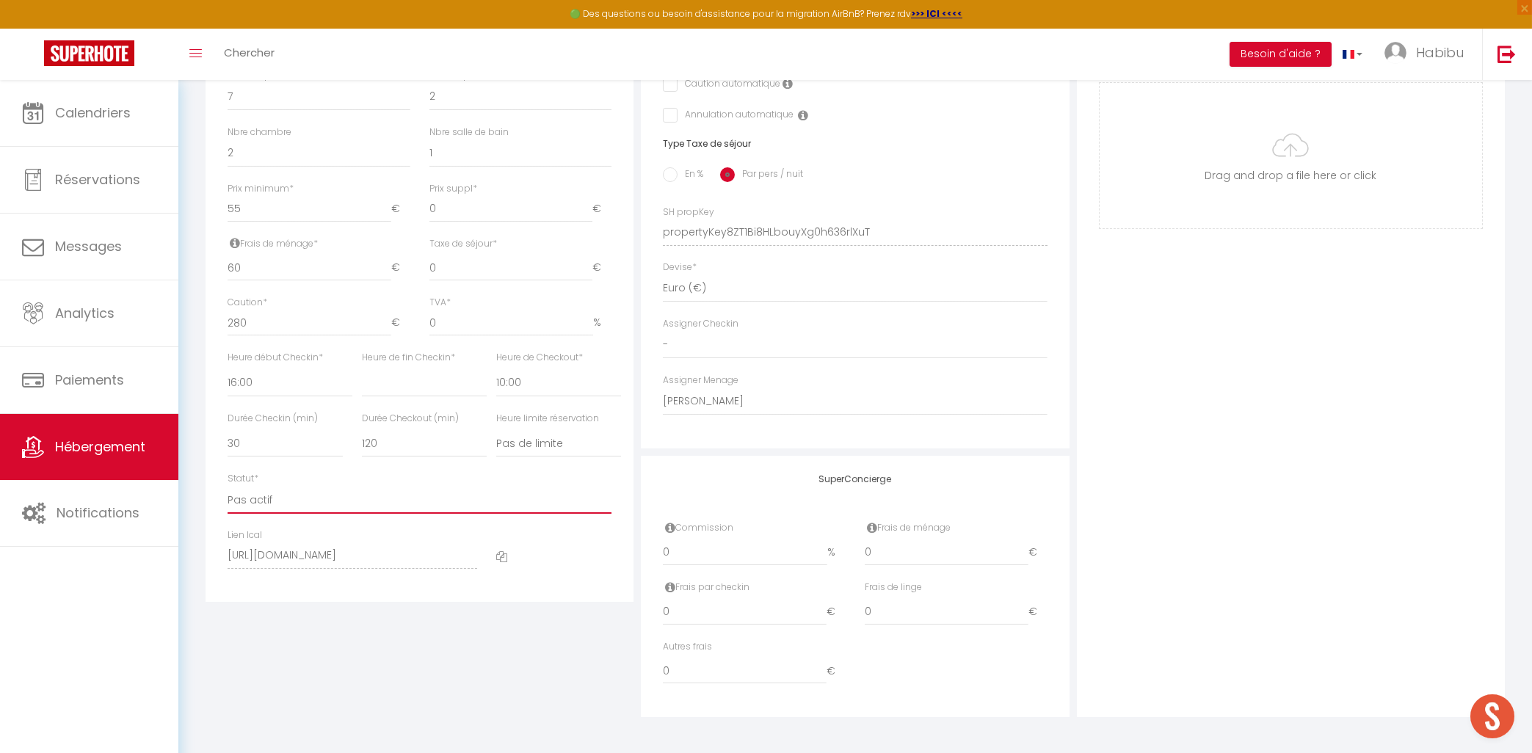
checkbox input "false"
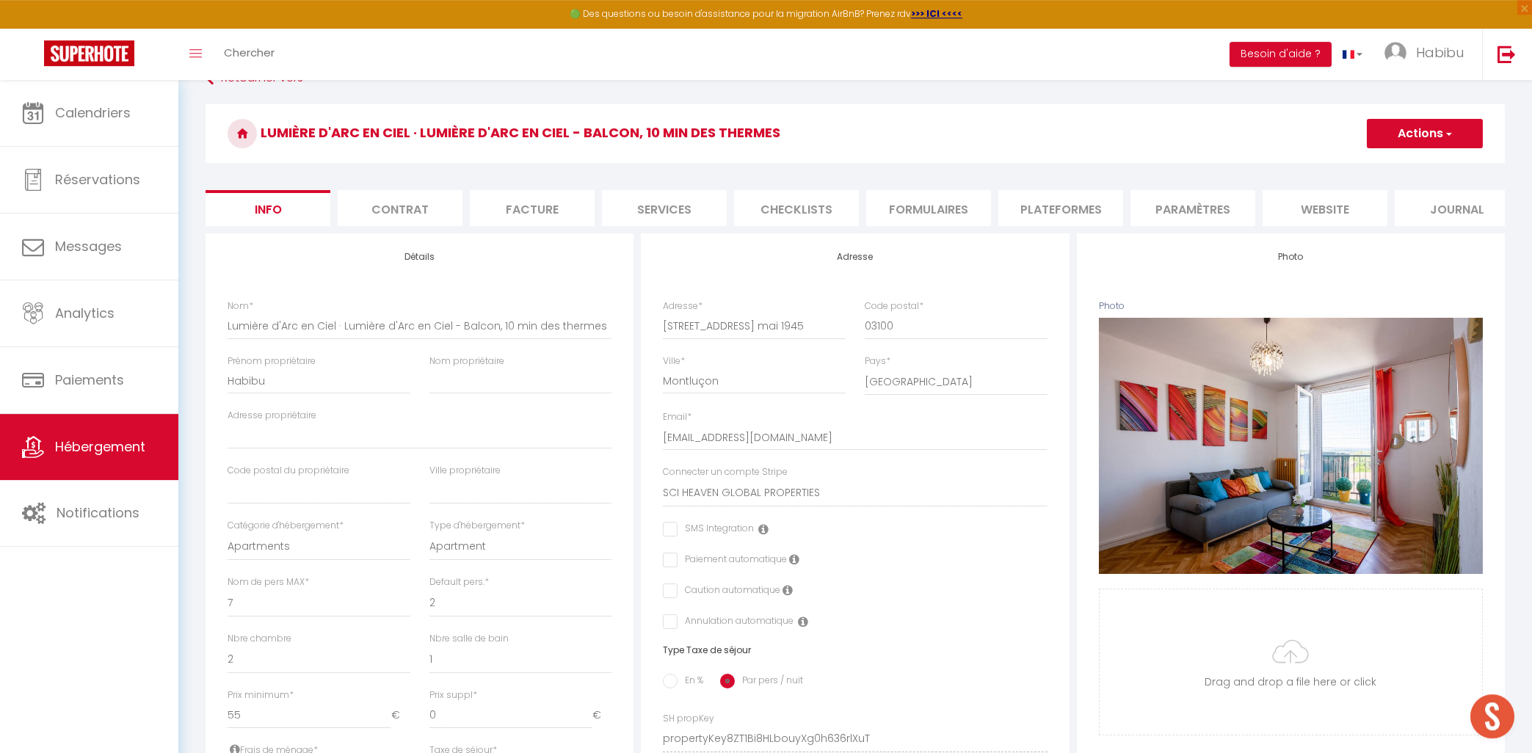
scroll to position [0, 0]
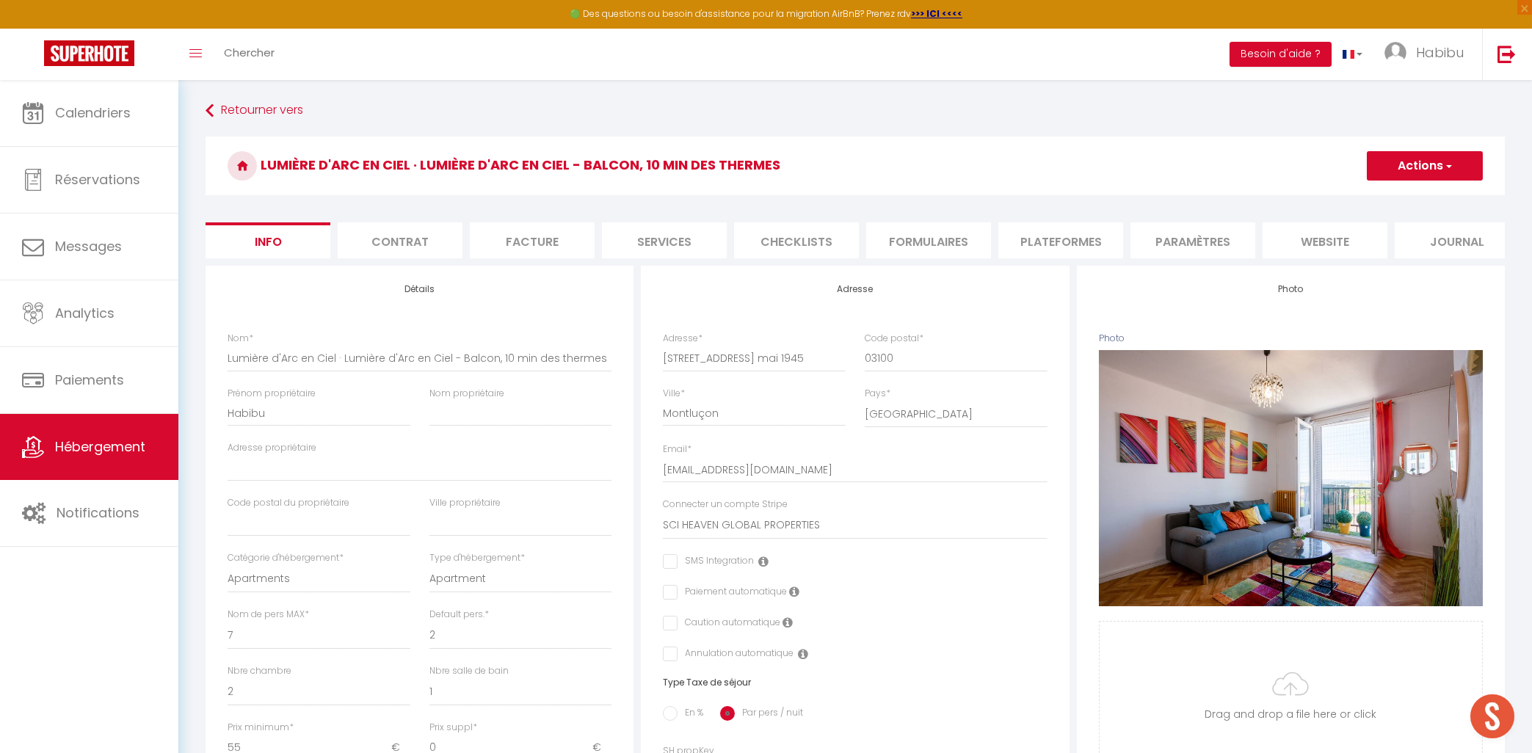
click at [1437, 159] on button "Actions" at bounding box center [1425, 165] width 116 height 29
click at [1385, 194] on input "Enregistrer" at bounding box center [1366, 198] width 54 height 15
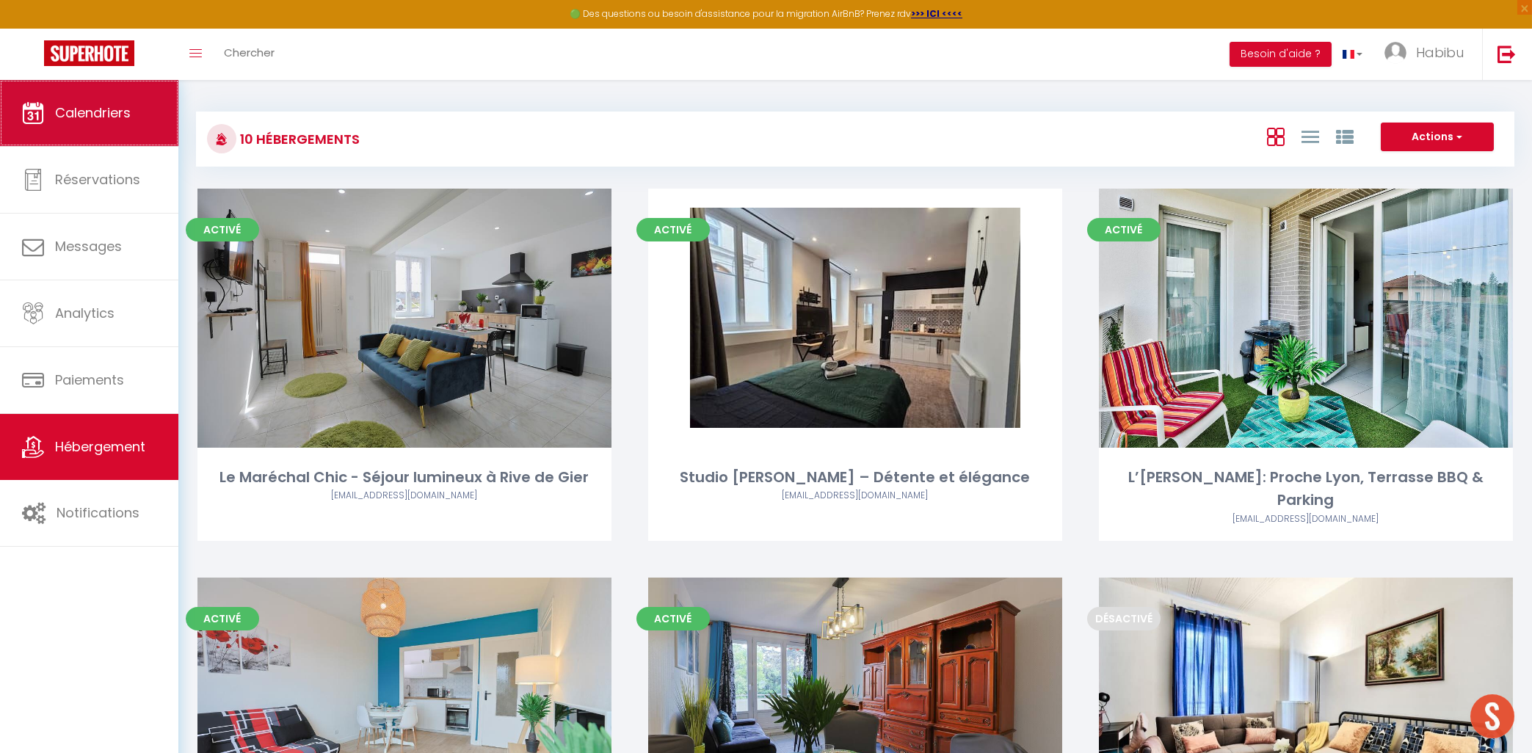
click at [123, 115] on span "Calendriers" at bounding box center [93, 112] width 76 height 18
